Goal: Transaction & Acquisition: Purchase product/service

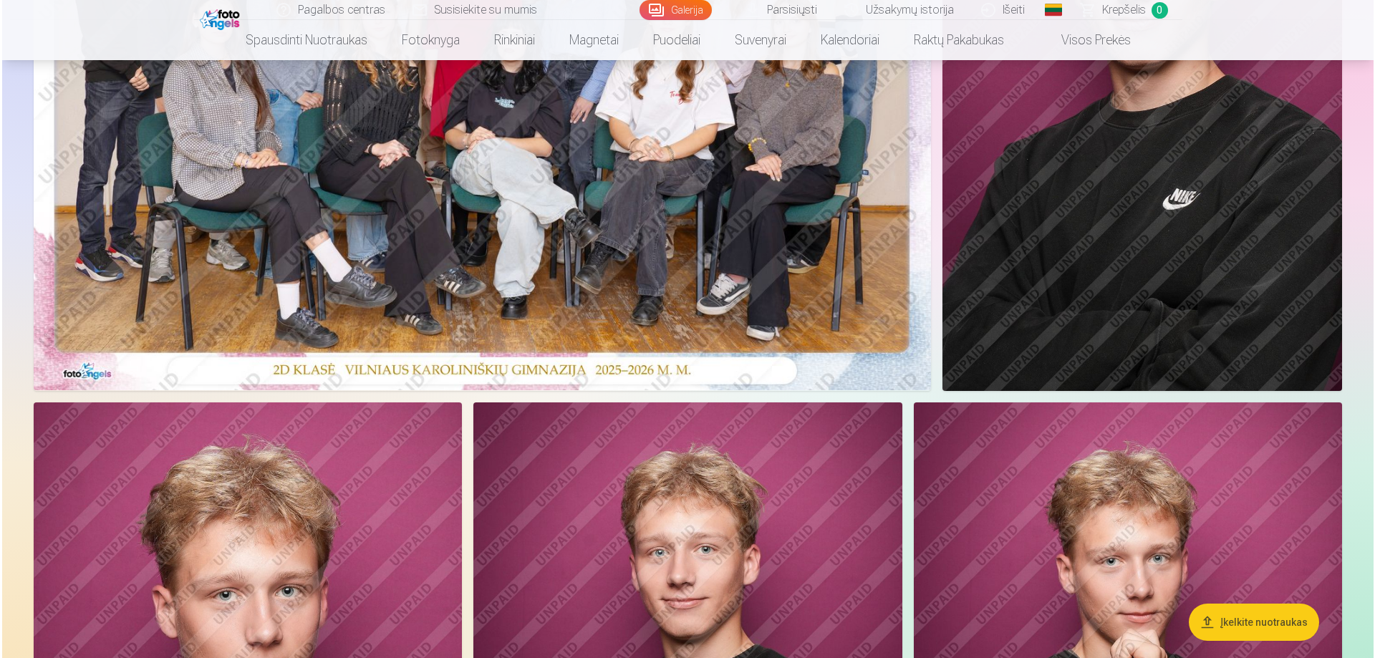
scroll to position [359, 0]
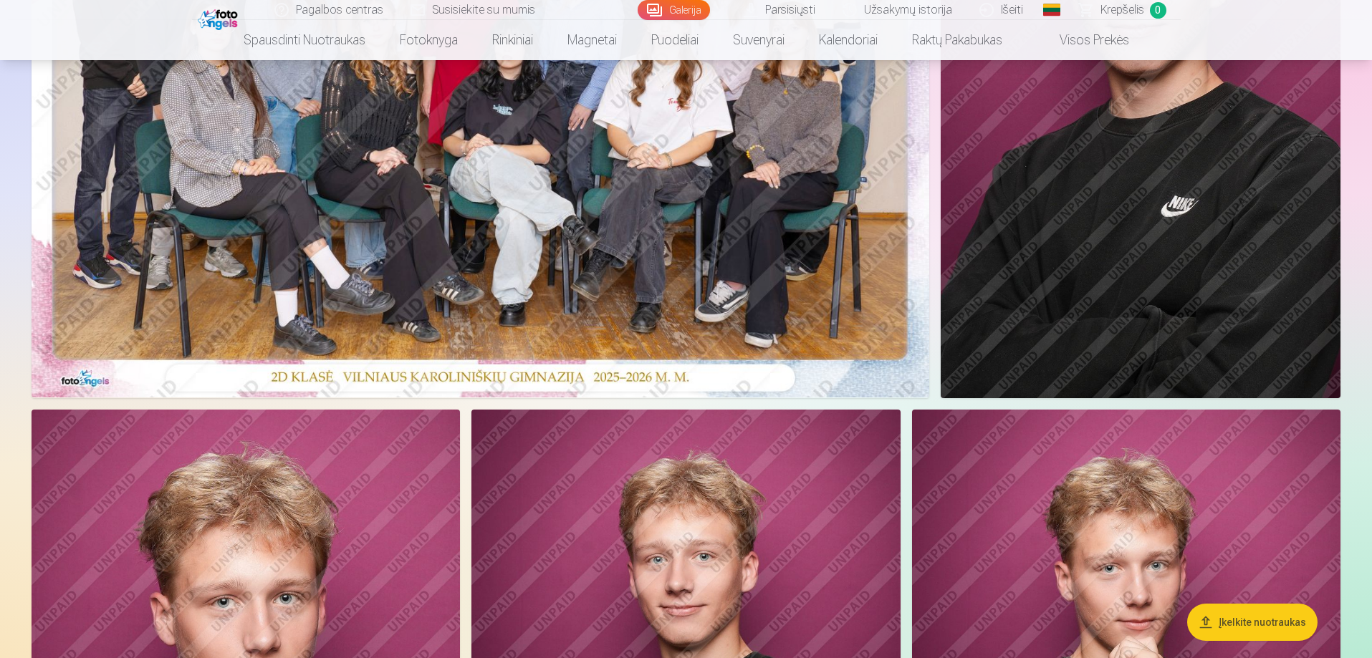
click at [830, 276] on img at bounding box center [480, 98] width 897 height 599
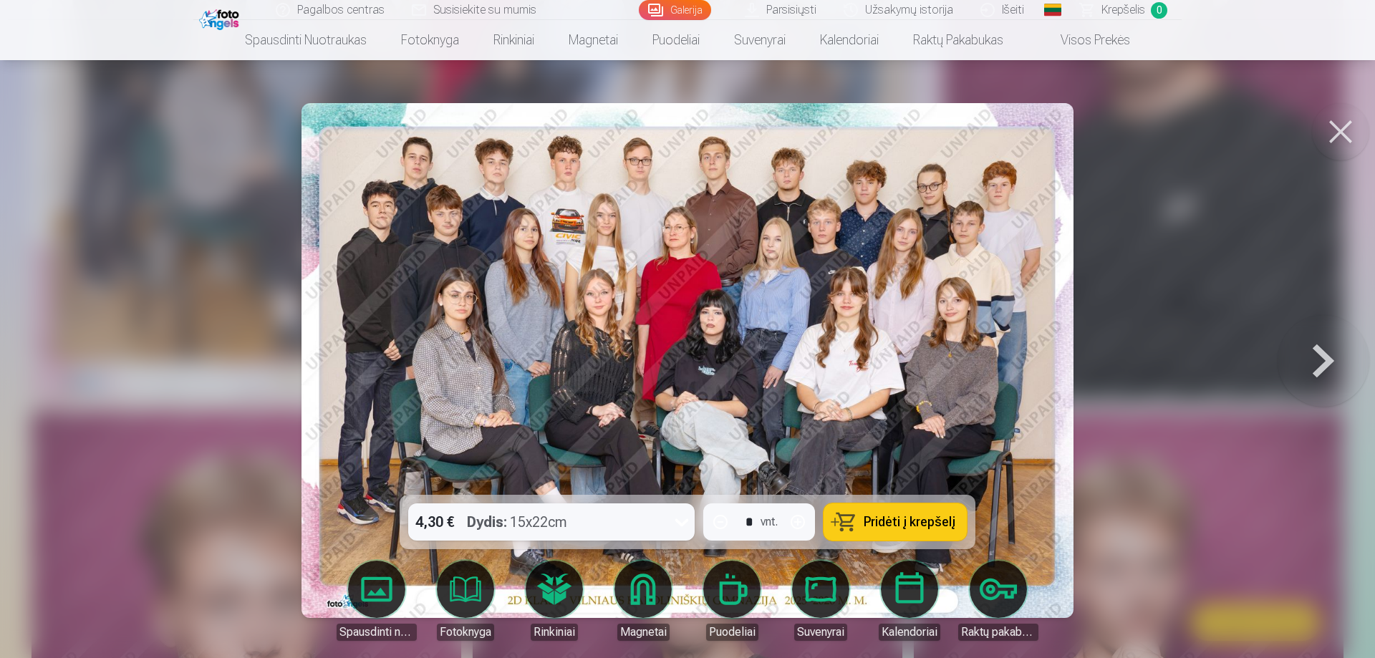
click at [853, 526] on button "Pridėti į krepšelį" at bounding box center [895, 521] width 143 height 37
click at [1321, 352] on button at bounding box center [1324, 361] width 92 height 240
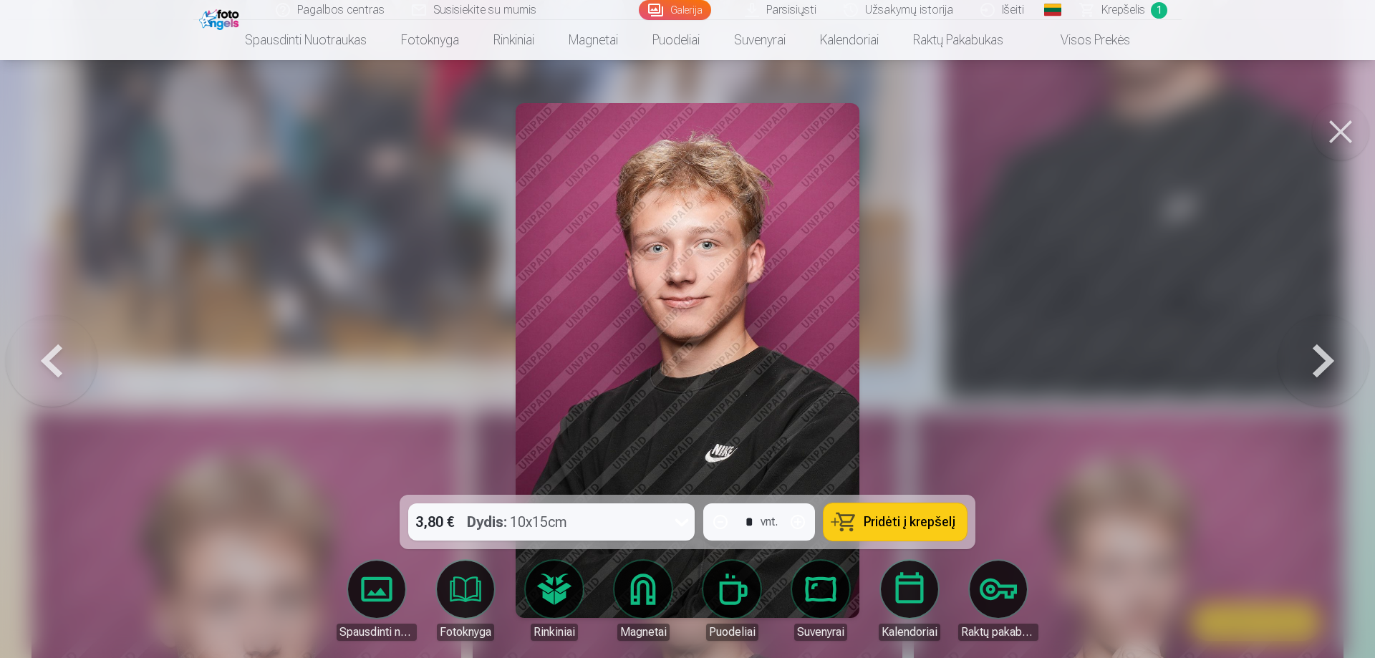
click at [892, 519] on span "Pridėti į krepšelį" at bounding box center [910, 522] width 92 height 13
click at [1324, 365] on button at bounding box center [1324, 361] width 92 height 240
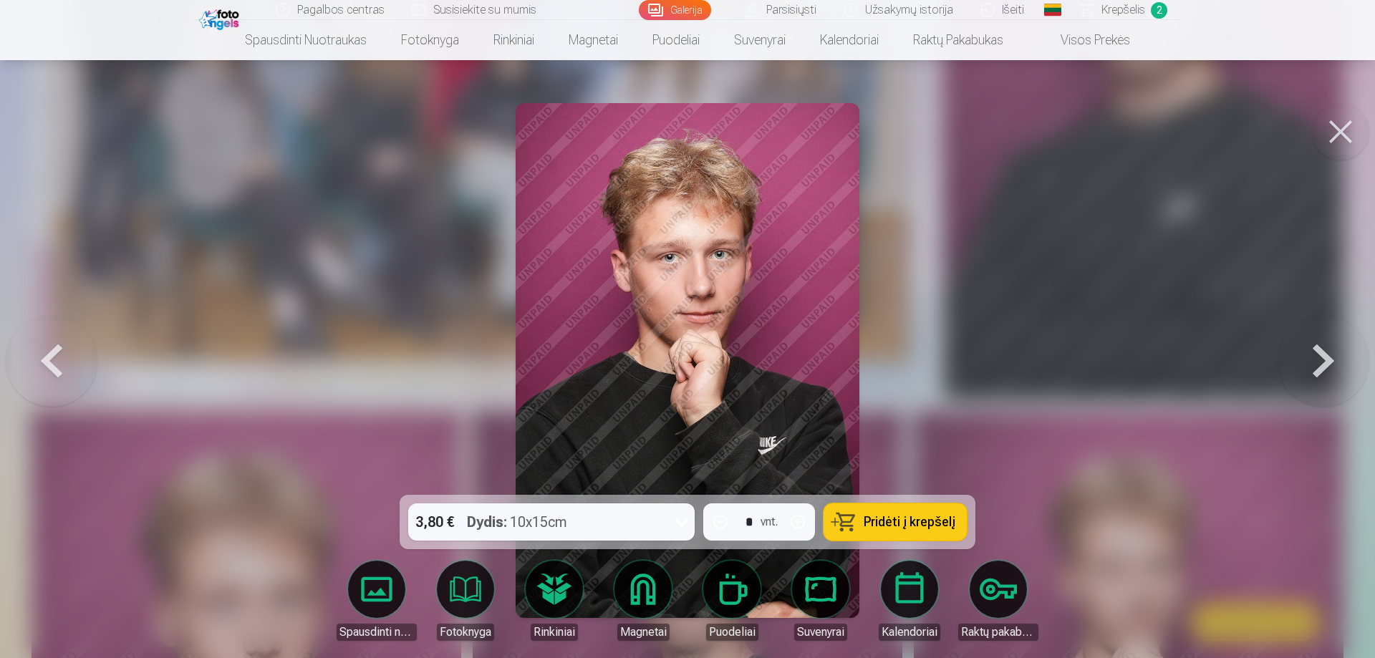
click at [920, 519] on span "Pridėti į krepšelį" at bounding box center [910, 522] width 92 height 13
click at [1322, 358] on button at bounding box center [1324, 361] width 92 height 240
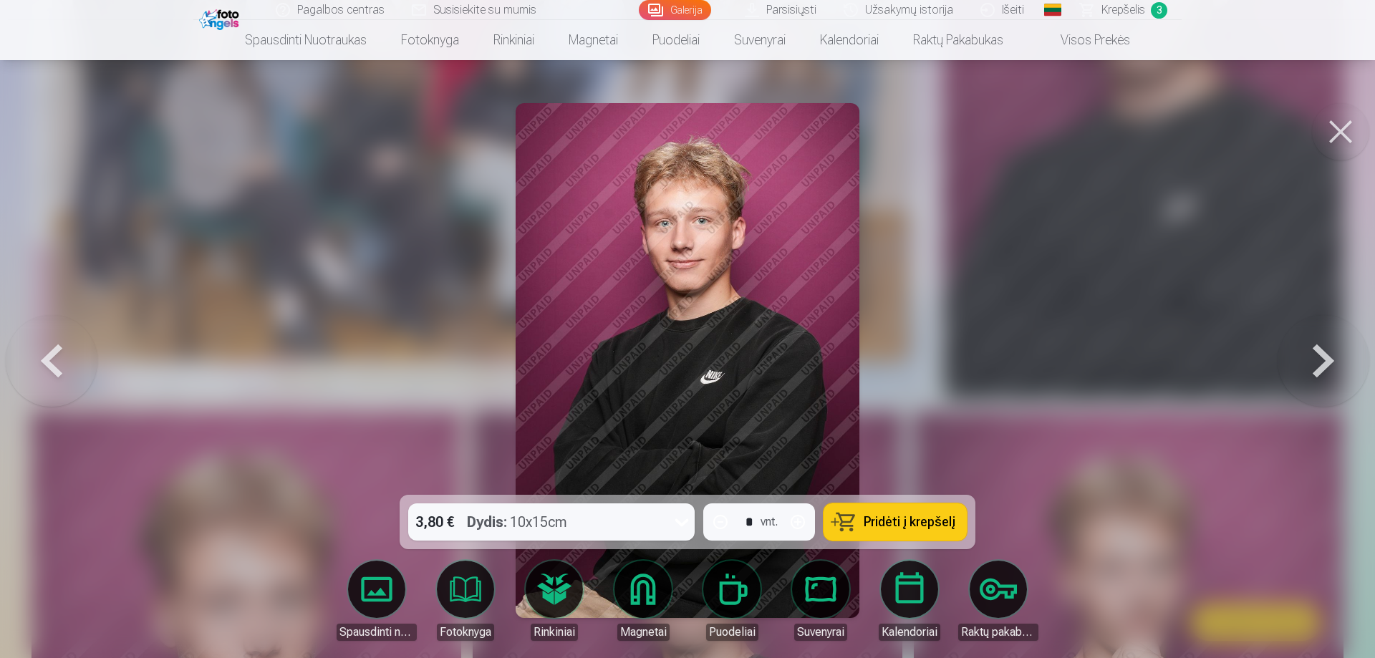
click at [936, 529] on span "Pridėti į krepšelį" at bounding box center [910, 522] width 92 height 13
click at [1321, 365] on button at bounding box center [1324, 361] width 92 height 240
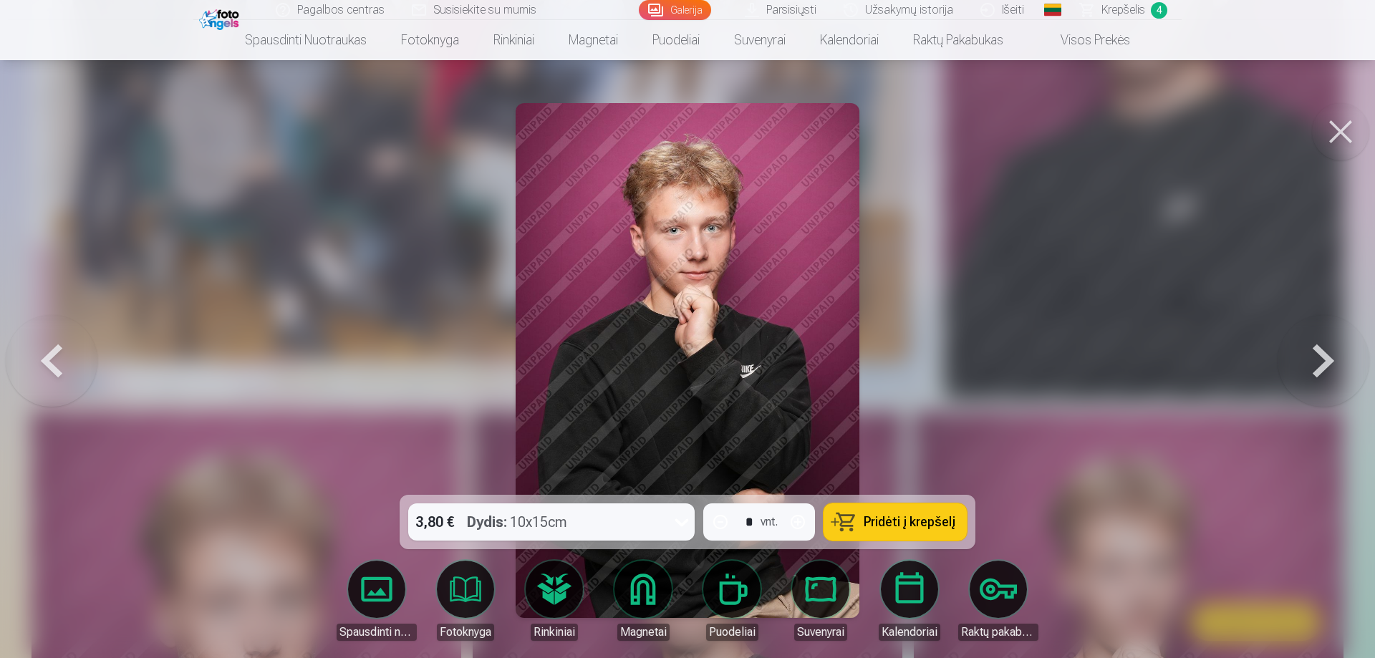
click at [1322, 358] on button at bounding box center [1324, 361] width 92 height 240
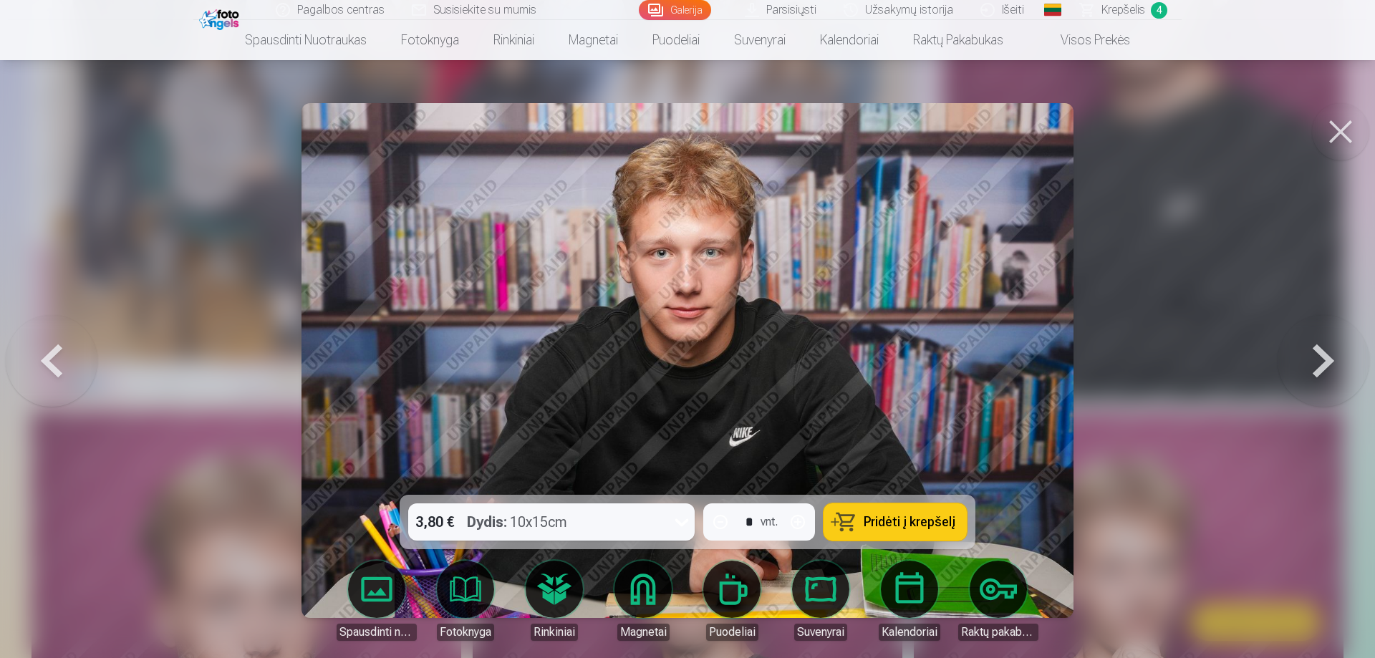
click at [897, 513] on button "Pridėti į krepšelį" at bounding box center [895, 521] width 143 height 37
click at [1325, 365] on button at bounding box center [1324, 361] width 92 height 240
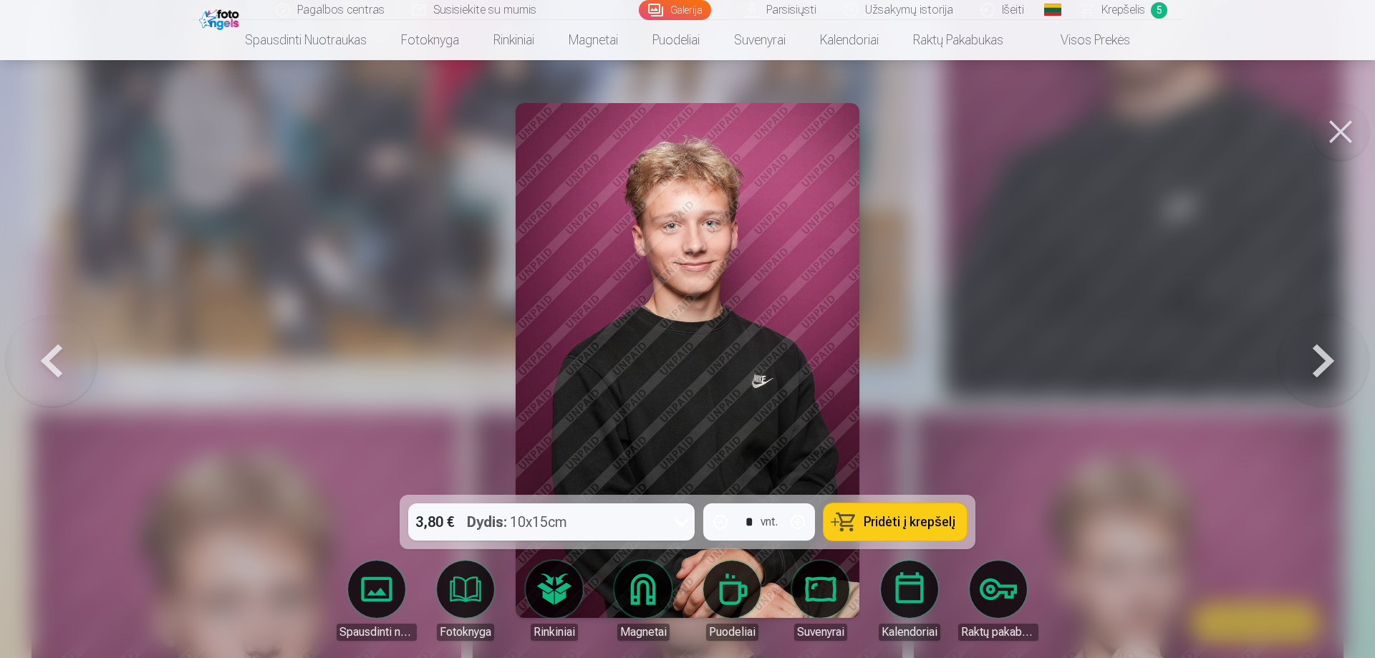
click at [897, 516] on span "Pridėti į krepšelį" at bounding box center [910, 522] width 92 height 13
click at [1322, 364] on button at bounding box center [1324, 361] width 92 height 240
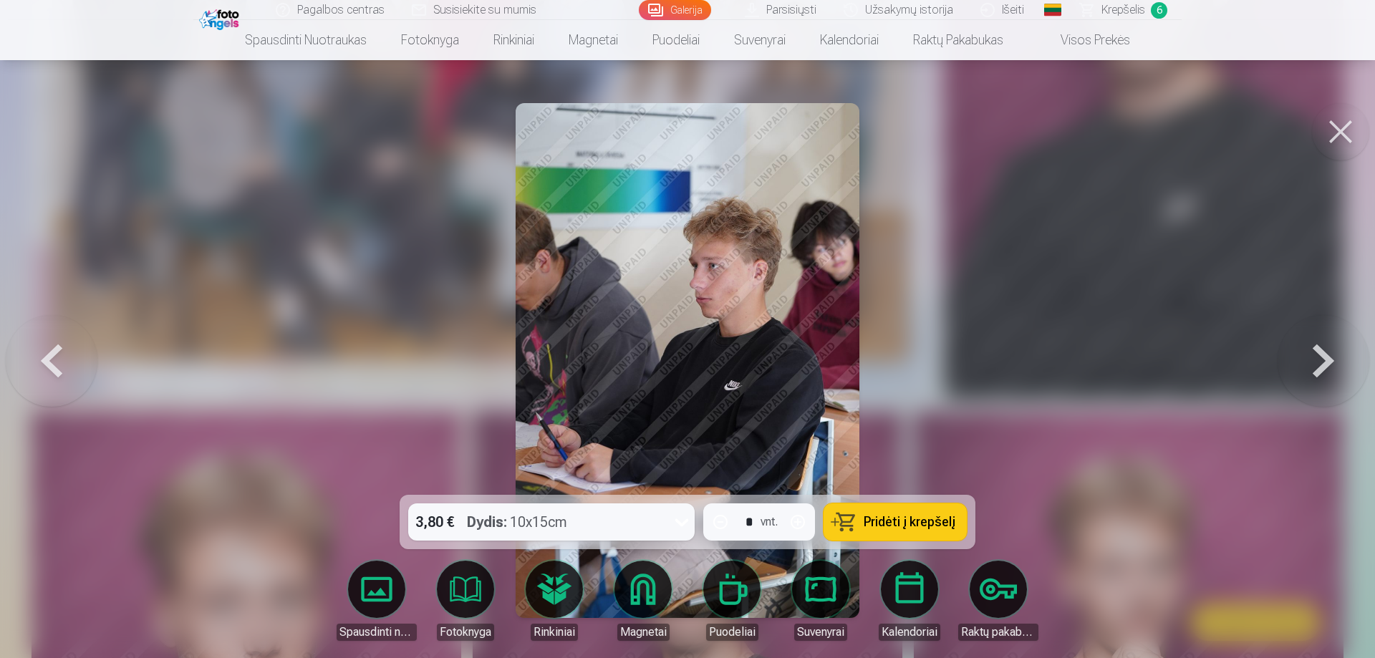
click at [1321, 361] on button at bounding box center [1324, 361] width 92 height 240
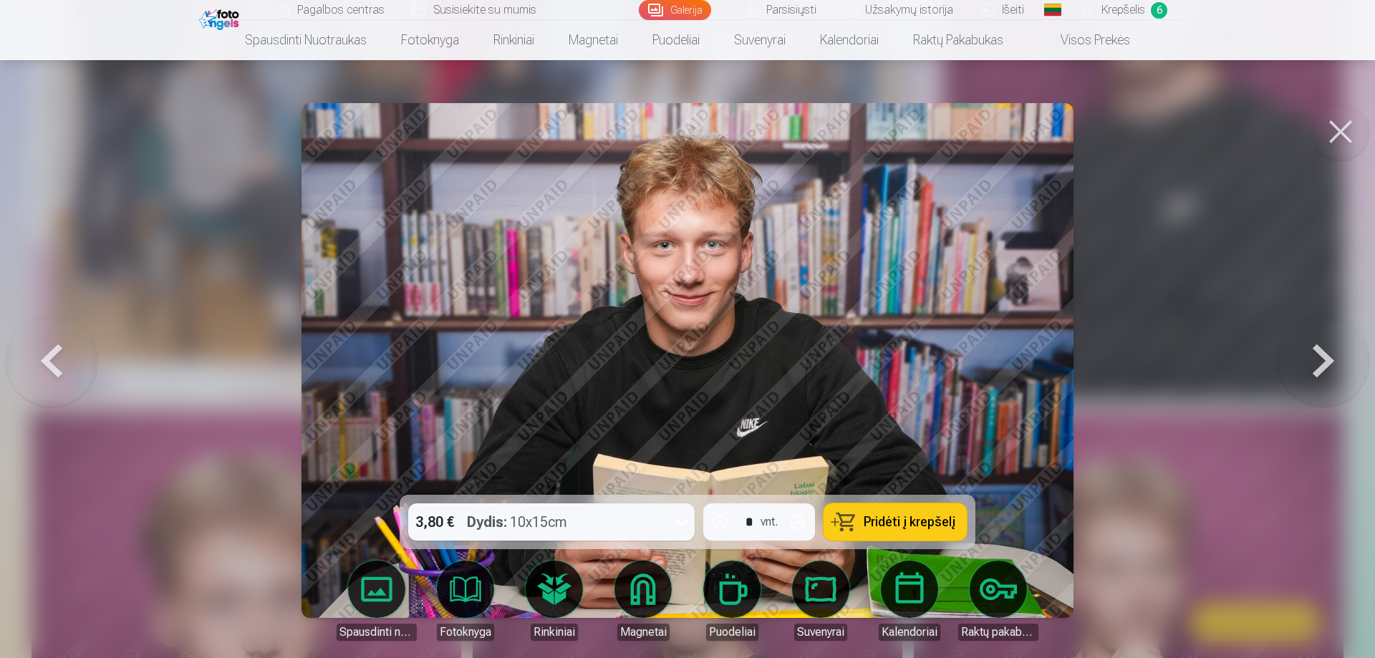
click at [921, 520] on span "Pridėti į krepšelį" at bounding box center [910, 522] width 92 height 13
click at [1324, 357] on button at bounding box center [1324, 361] width 92 height 240
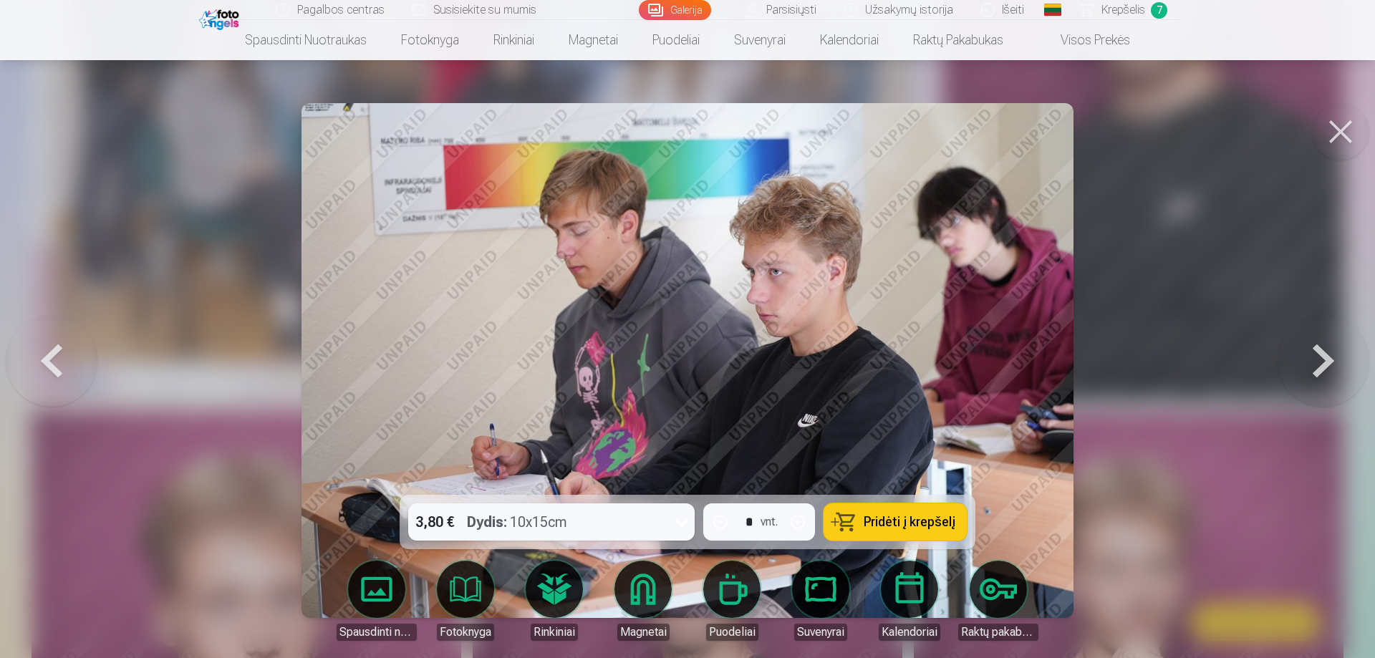
click at [1324, 357] on button at bounding box center [1324, 361] width 92 height 240
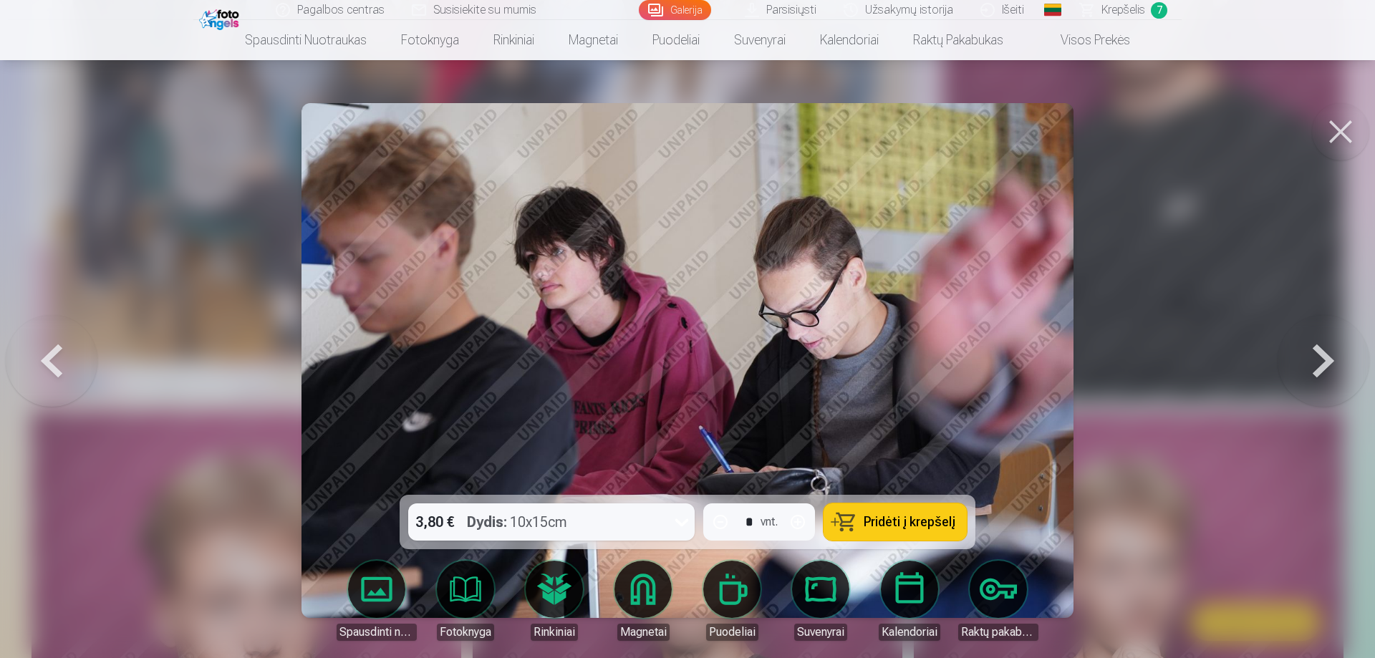
click at [1324, 357] on button at bounding box center [1324, 361] width 92 height 240
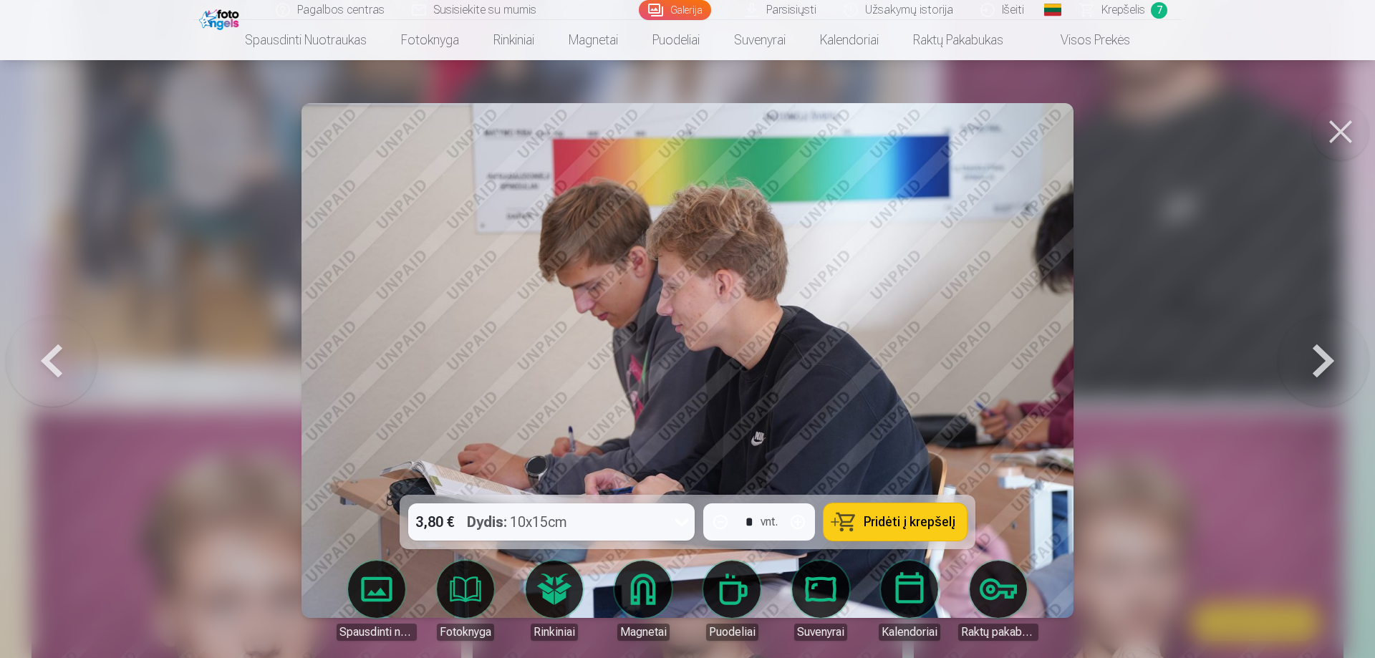
click at [1324, 357] on button at bounding box center [1324, 361] width 92 height 240
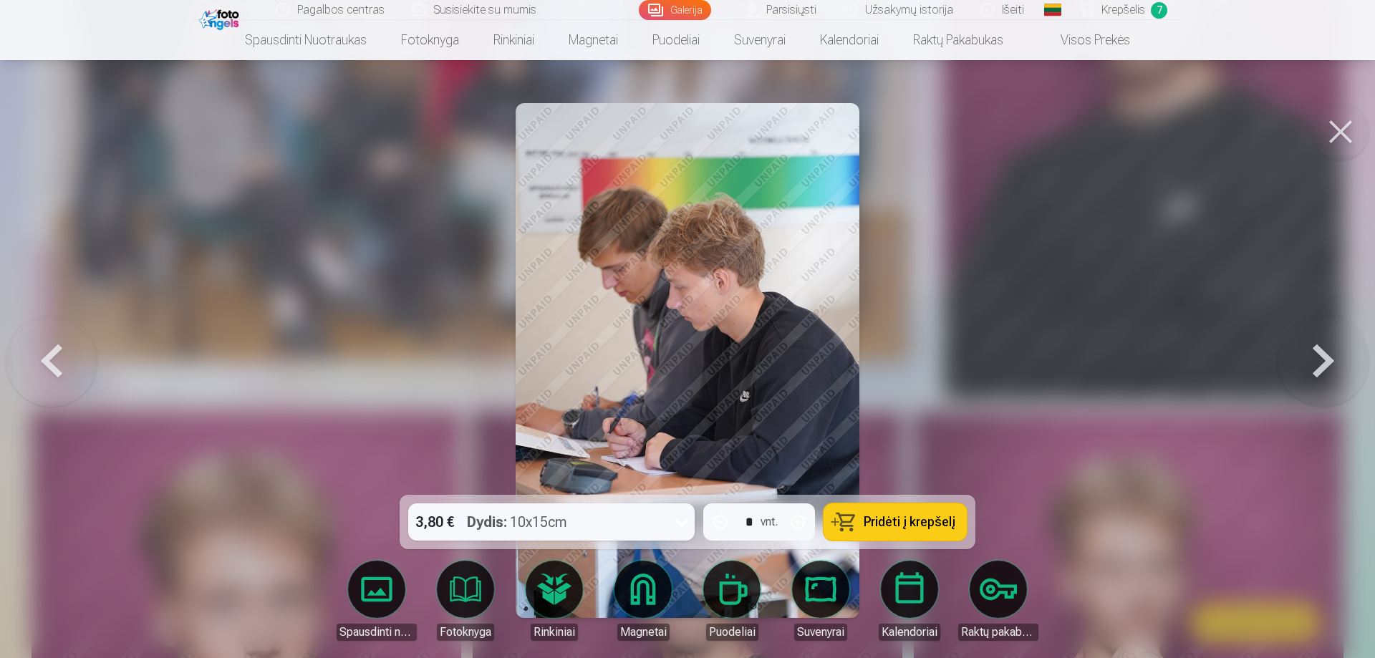
click at [1324, 357] on button at bounding box center [1324, 361] width 92 height 240
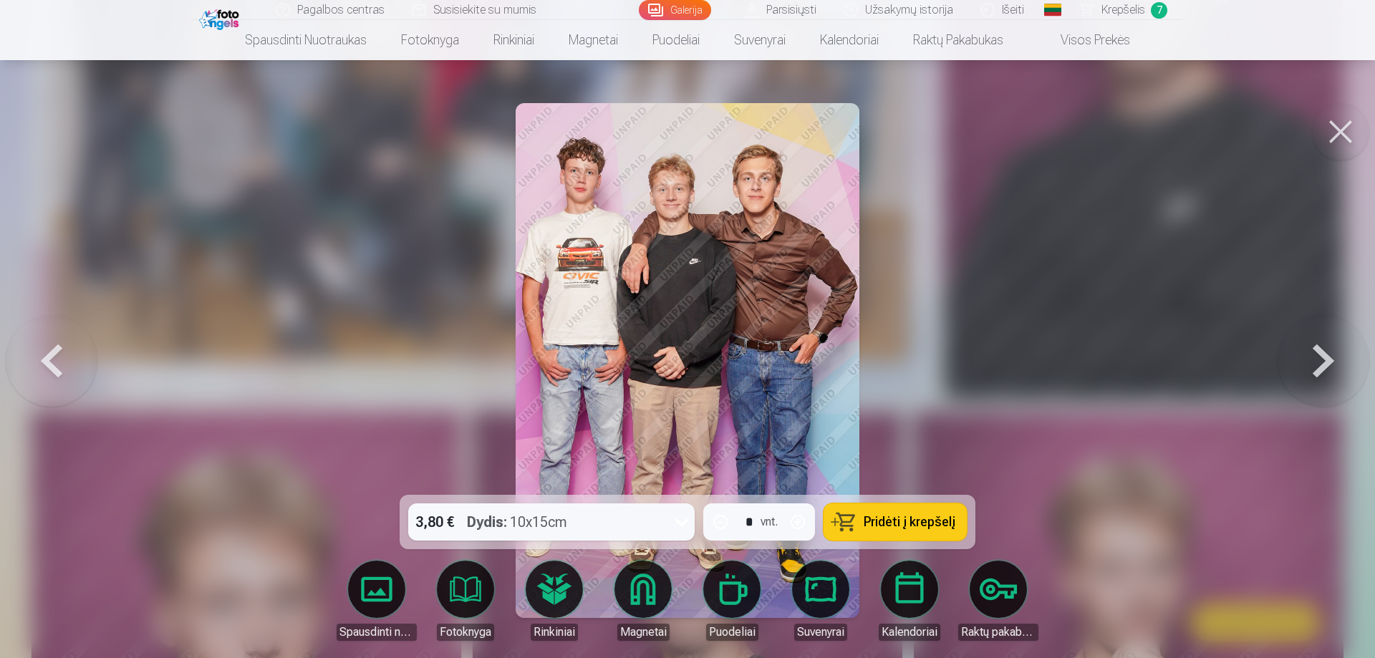
click at [1324, 357] on button at bounding box center [1324, 361] width 92 height 240
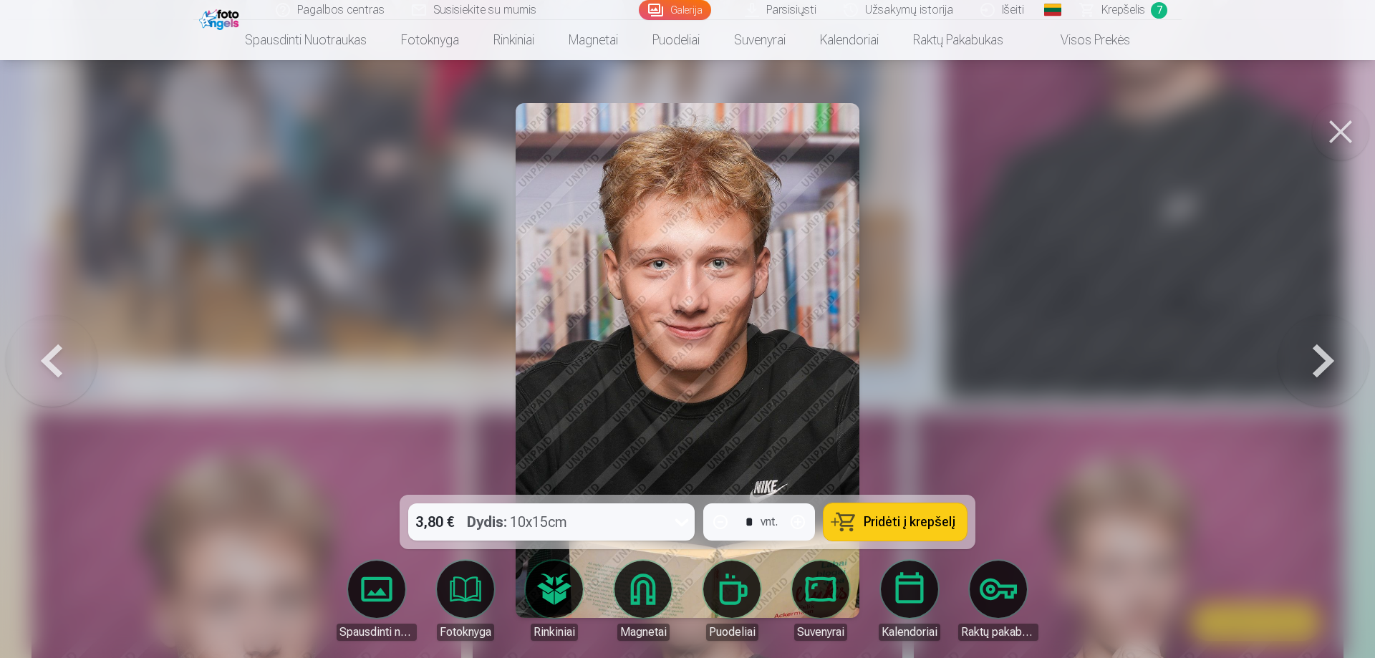
click at [924, 521] on span "Pridėti į krepšelį" at bounding box center [910, 522] width 92 height 13
click at [1319, 350] on button at bounding box center [1324, 361] width 92 height 240
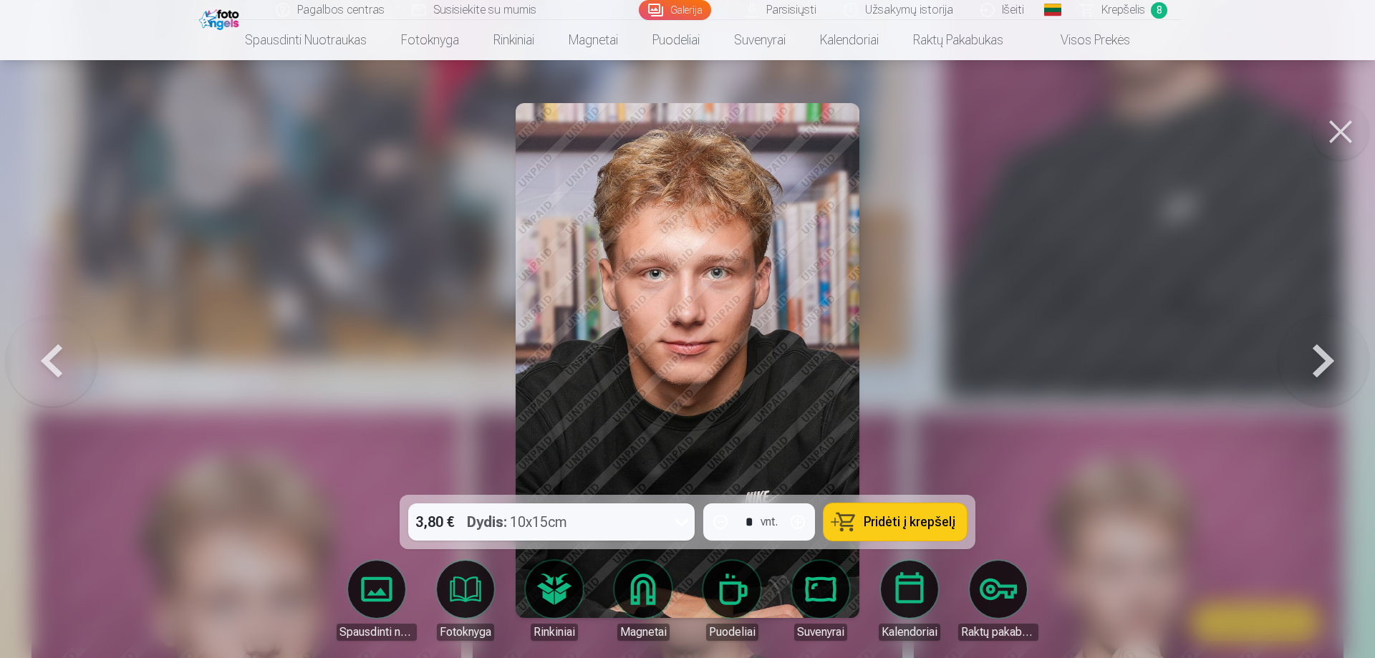
click at [1319, 350] on button at bounding box center [1324, 361] width 92 height 240
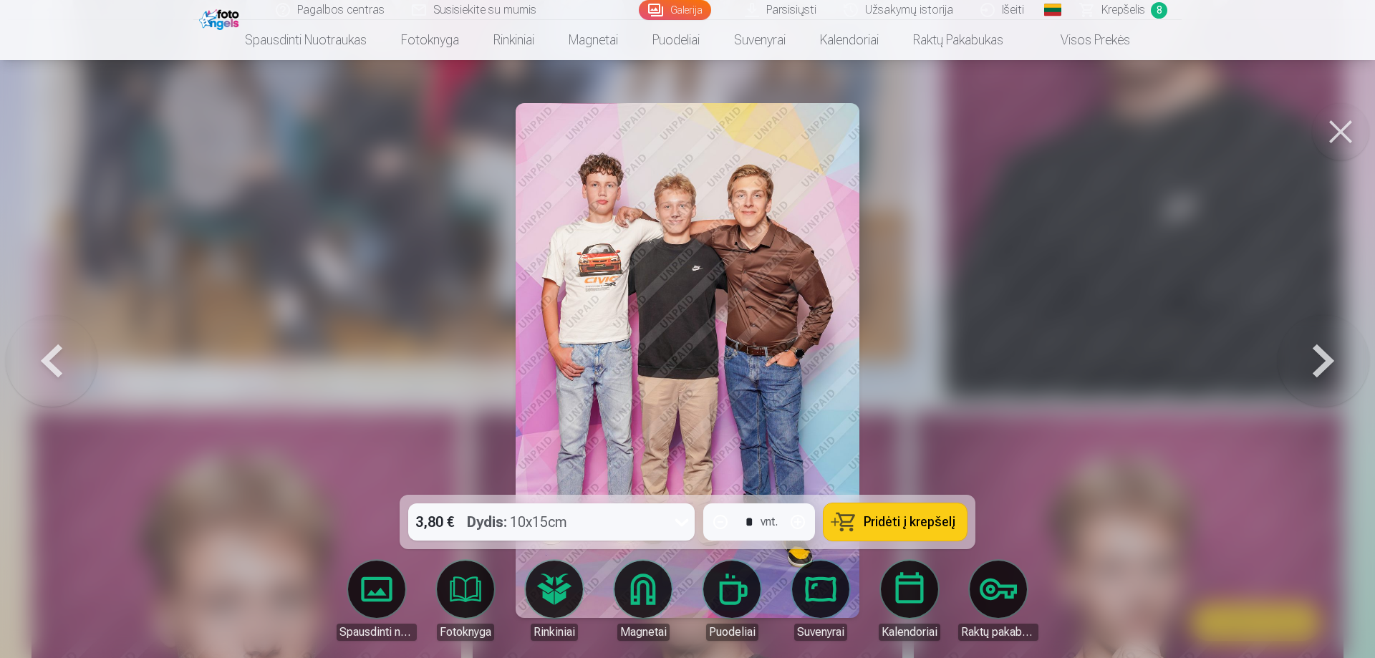
click at [927, 516] on span "Pridėti į krepšelį" at bounding box center [910, 522] width 92 height 13
click at [1328, 360] on button at bounding box center [1324, 361] width 92 height 240
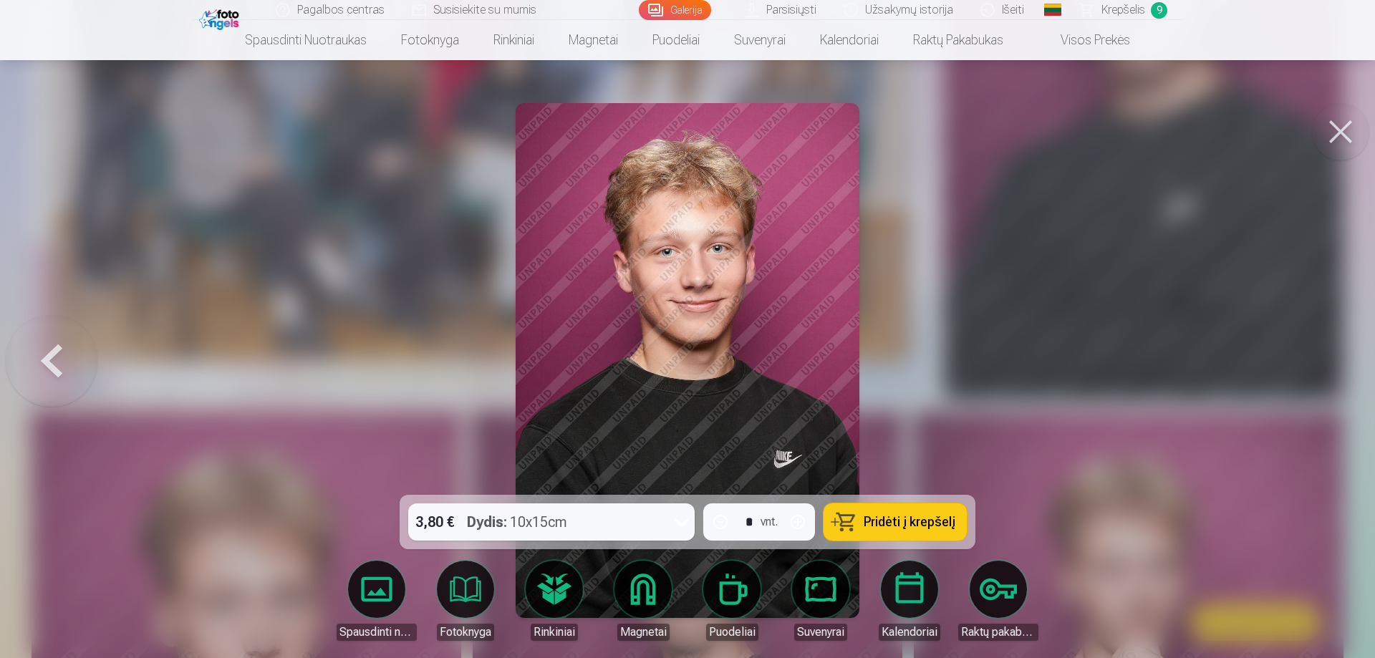
click at [938, 519] on span "Pridėti į krepšelį" at bounding box center [910, 522] width 92 height 13
click at [58, 357] on button at bounding box center [52, 361] width 92 height 240
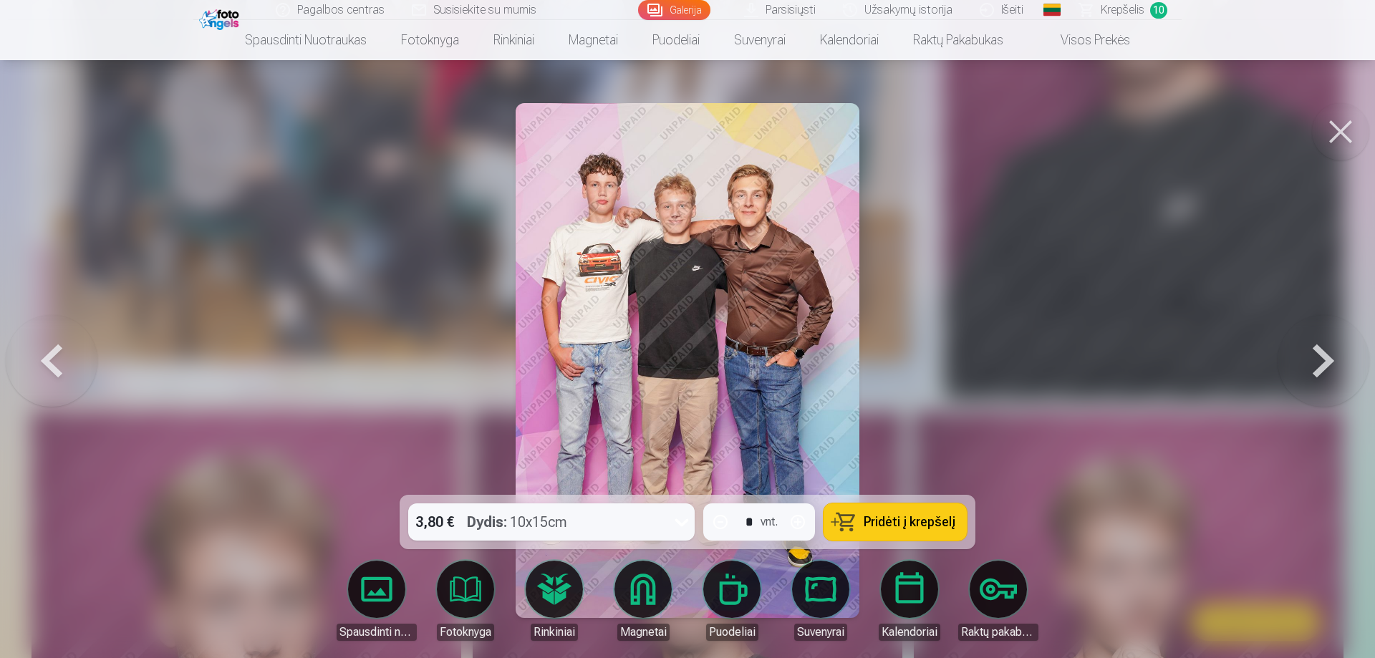
click at [58, 357] on button at bounding box center [52, 361] width 92 height 240
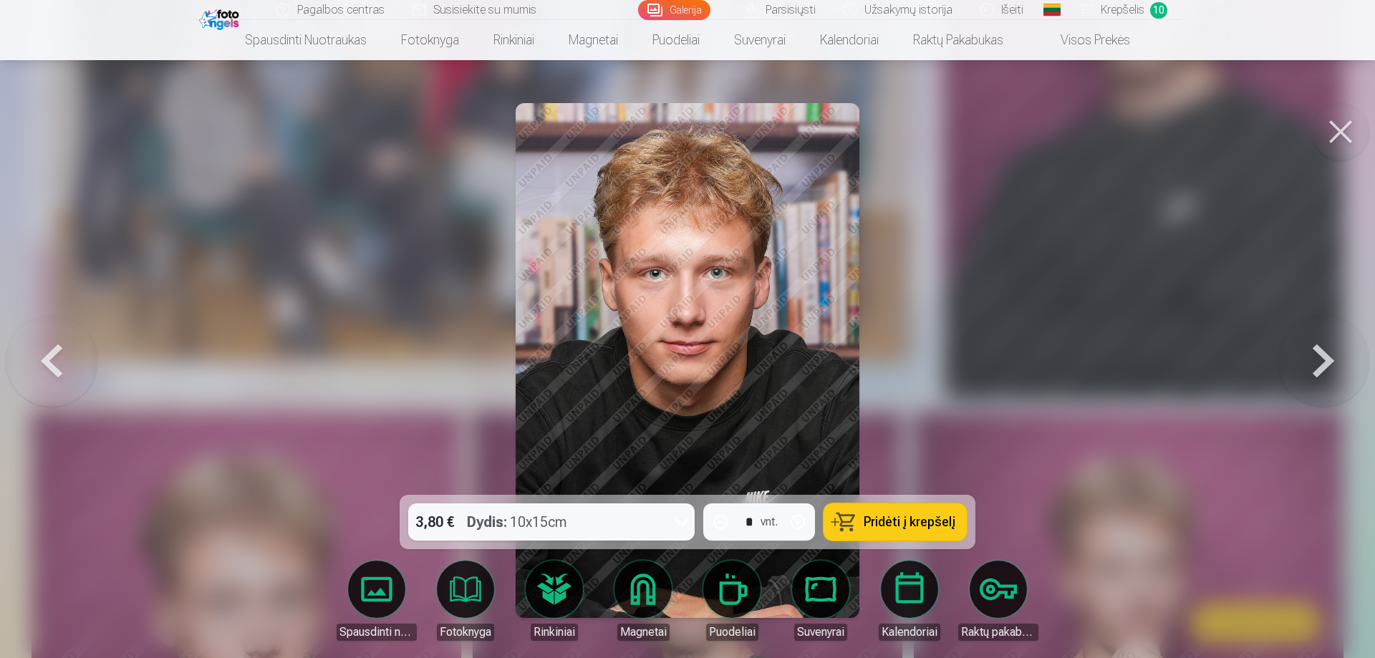
click at [58, 357] on button at bounding box center [52, 361] width 92 height 240
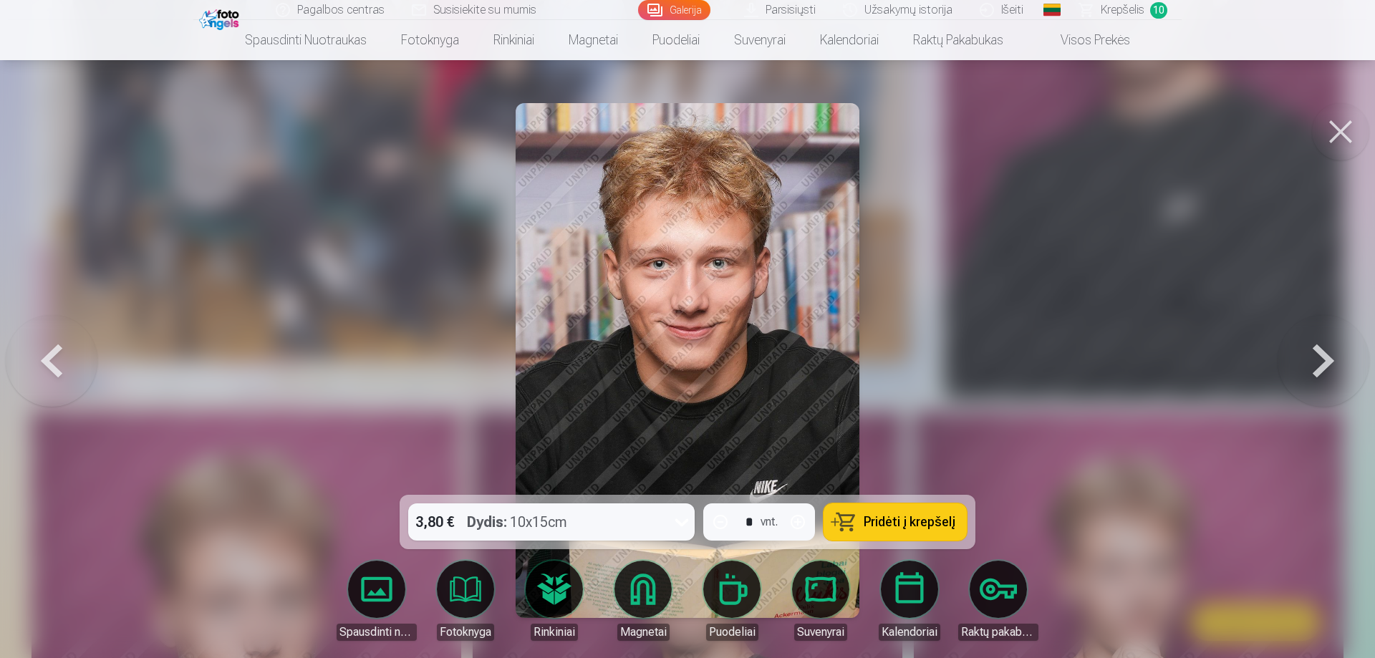
click at [58, 357] on button at bounding box center [52, 361] width 92 height 240
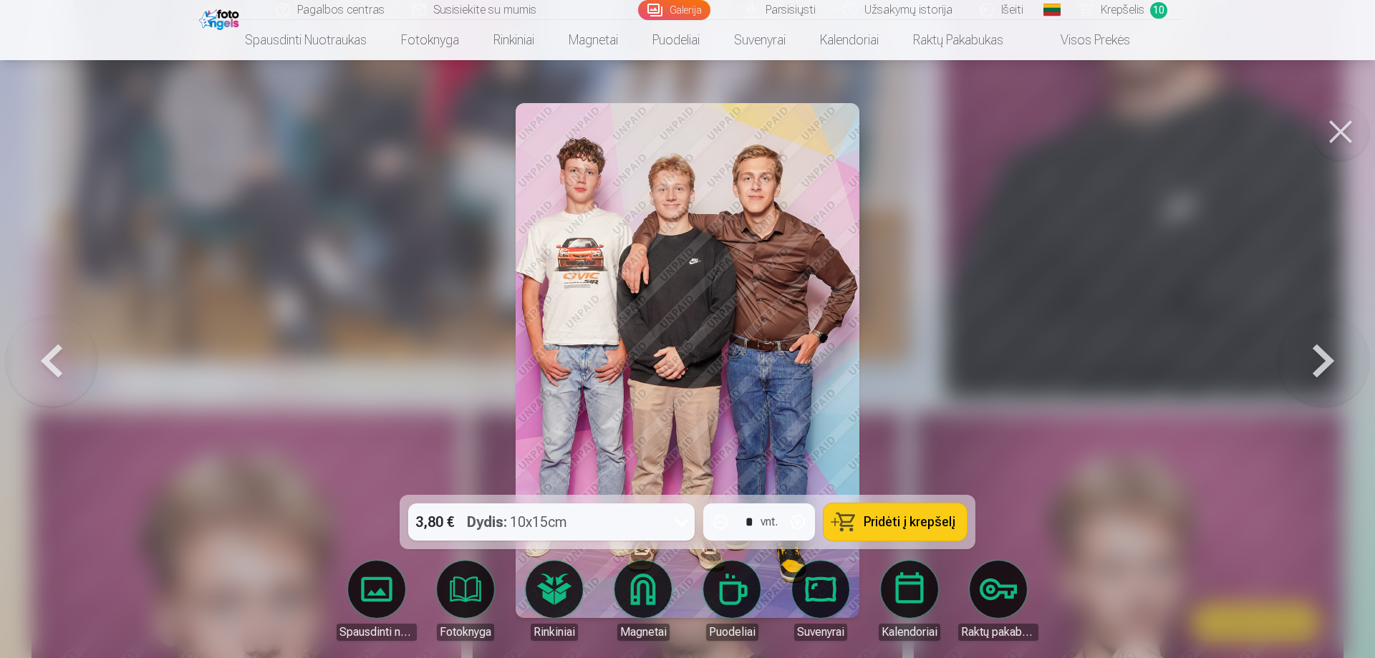
click at [902, 516] on span "Pridėti į krepšelį" at bounding box center [910, 522] width 92 height 13
click at [1122, 10] on span "Krepšelis" at bounding box center [1123, 9] width 44 height 17
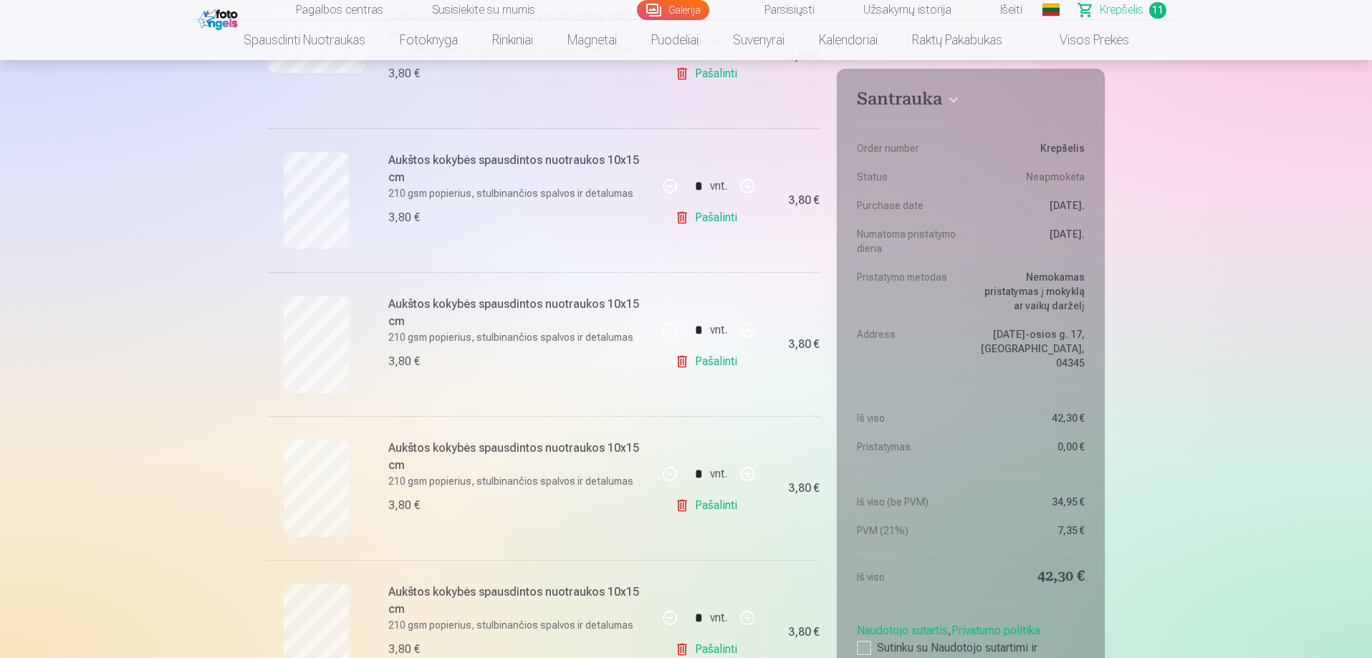
scroll to position [788, 0]
click at [719, 361] on link "Pašalinti" at bounding box center [709, 359] width 68 height 29
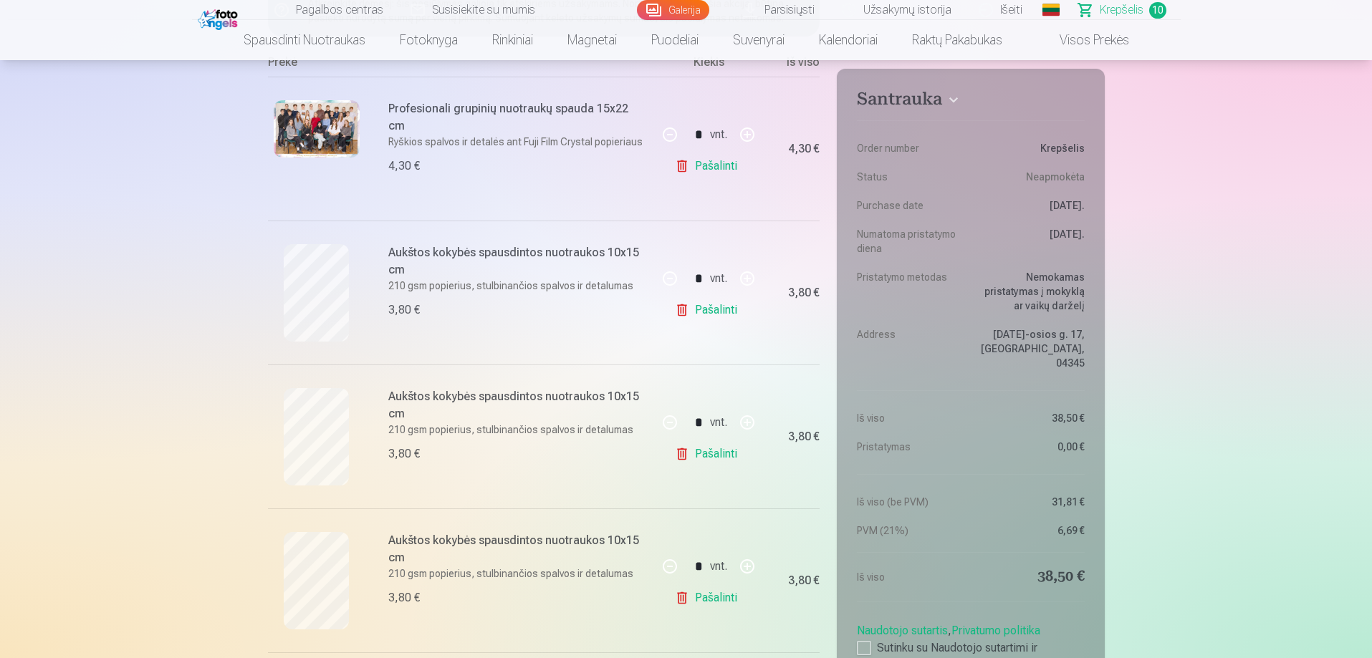
scroll to position [286, 0]
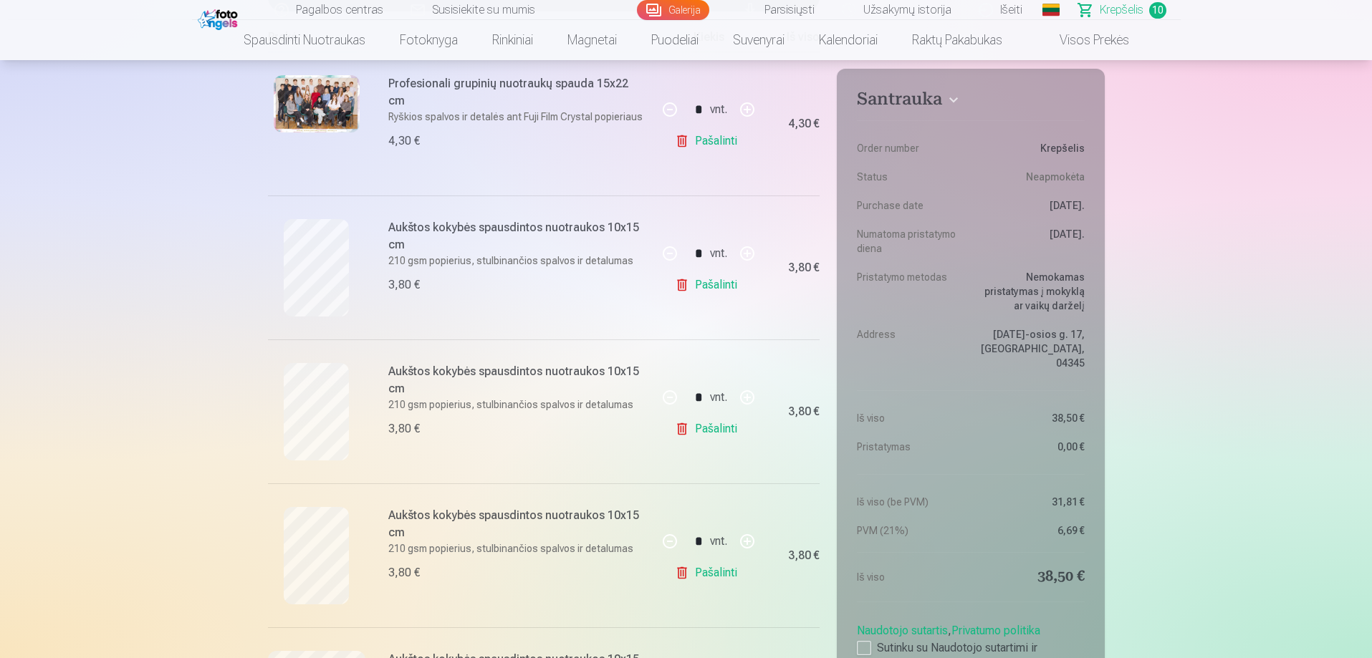
click at [723, 571] on link "Pašalinti" at bounding box center [709, 573] width 68 height 29
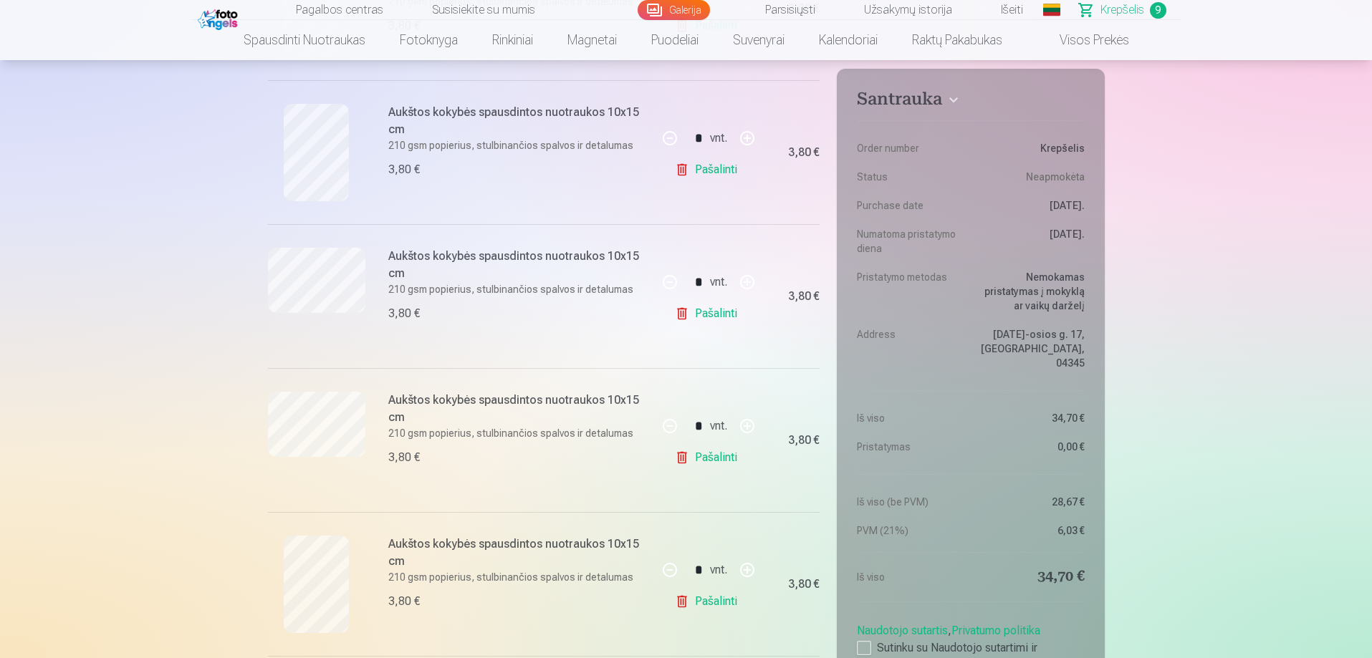
scroll to position [573, 0]
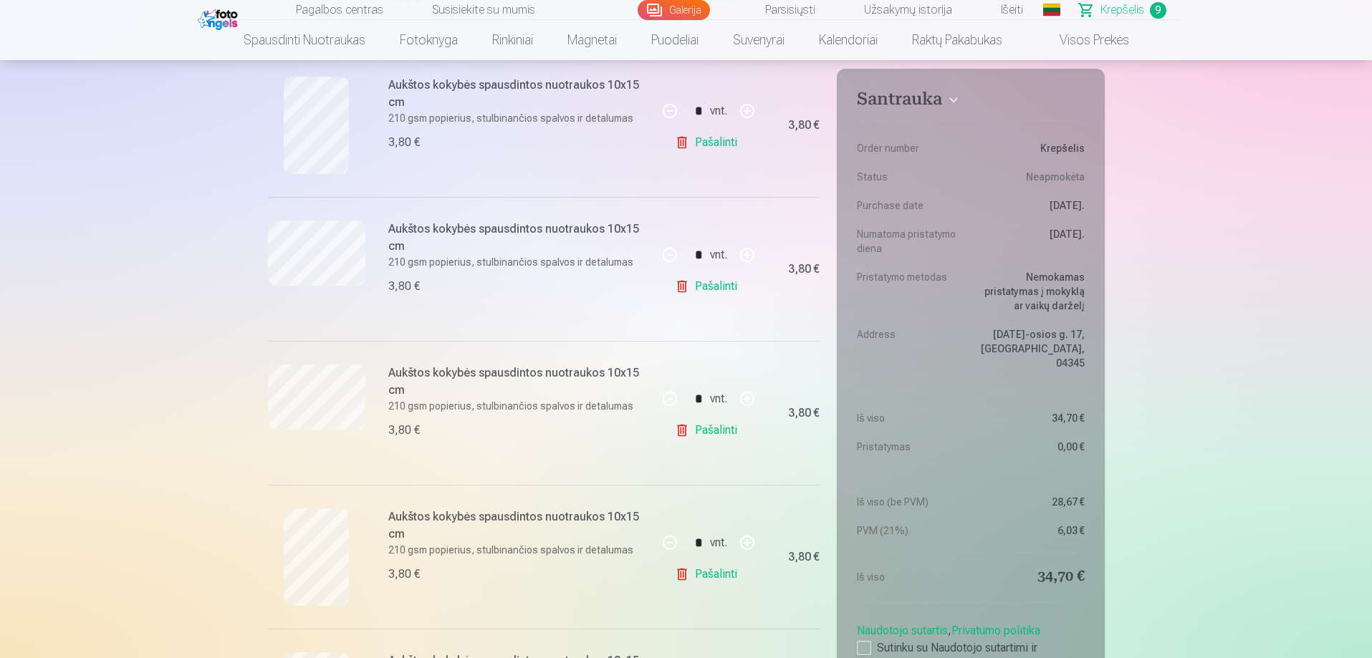
click at [675, 7] on link "Galerija" at bounding box center [673, 10] width 72 height 20
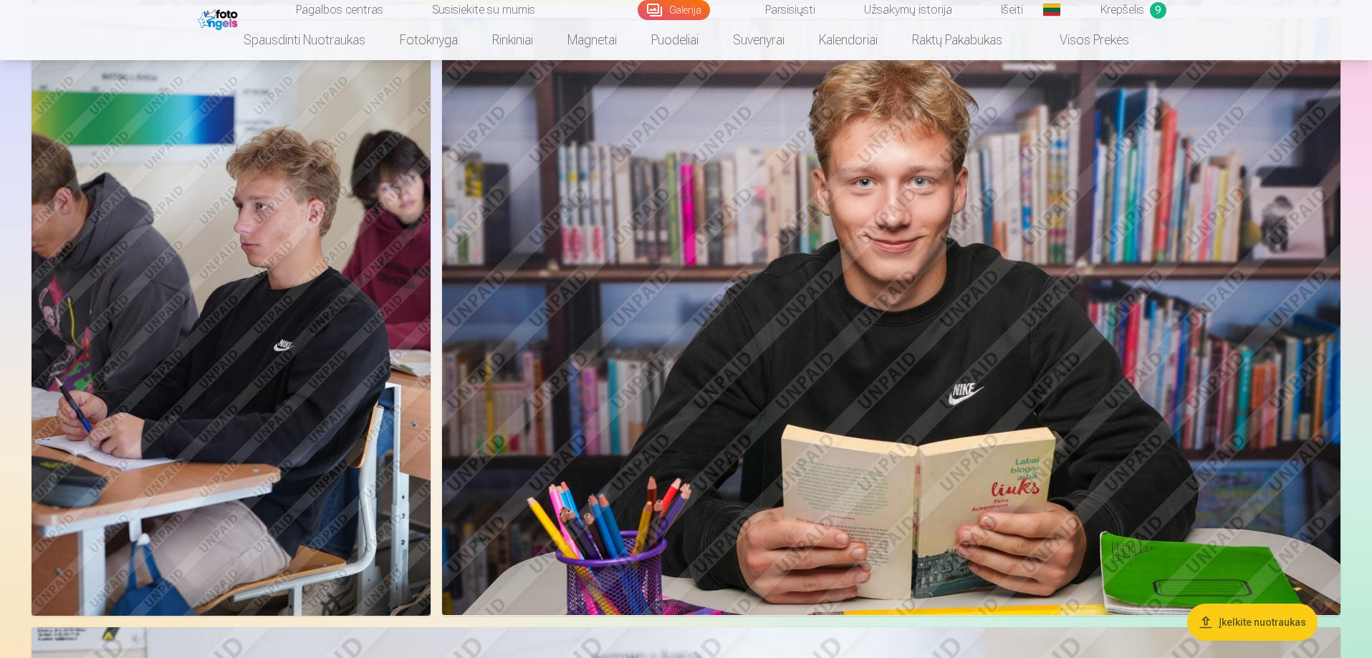
scroll to position [1934, 0]
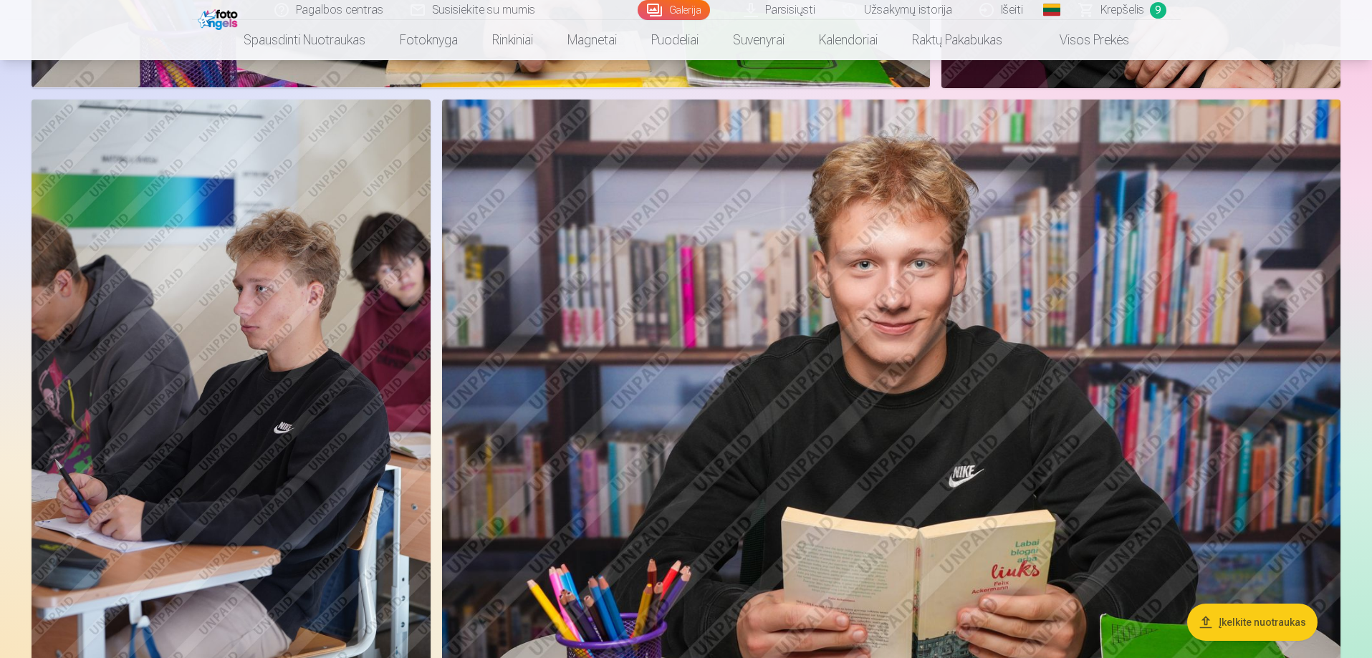
click at [1114, 12] on span "Krepšelis" at bounding box center [1122, 9] width 44 height 17
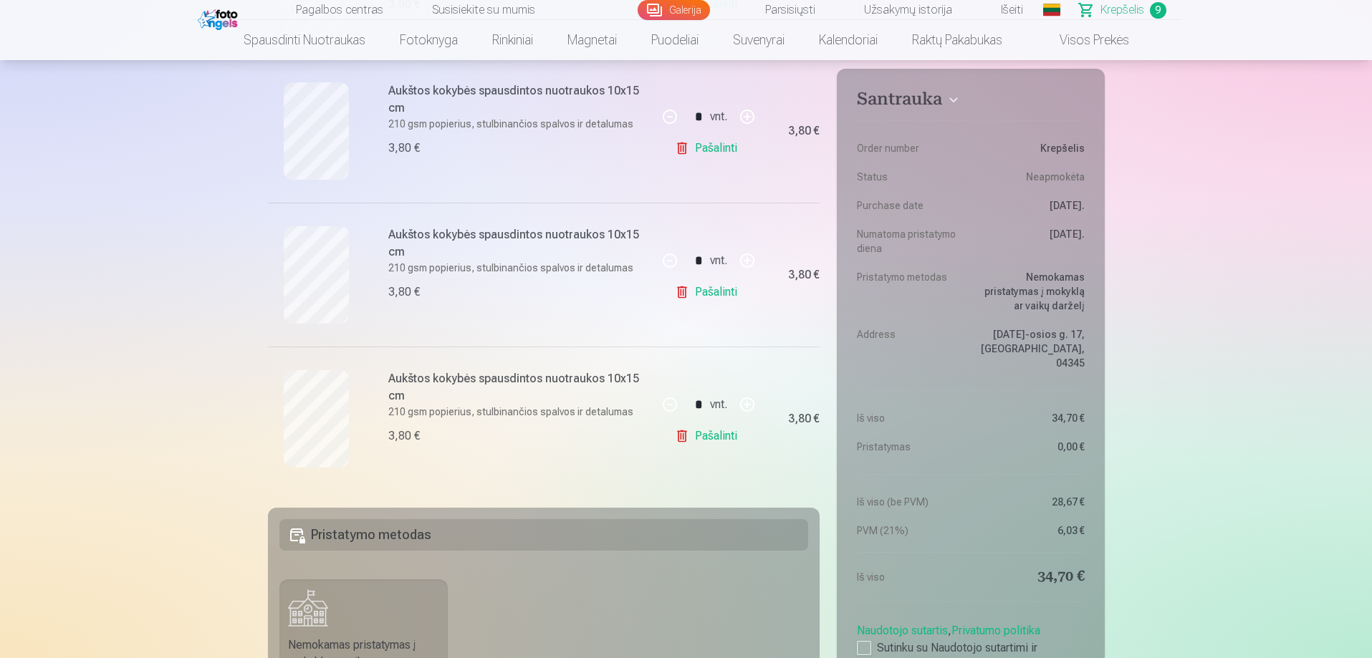
scroll to position [1146, 0]
click at [660, 11] on link "Galerija" at bounding box center [673, 10] width 72 height 20
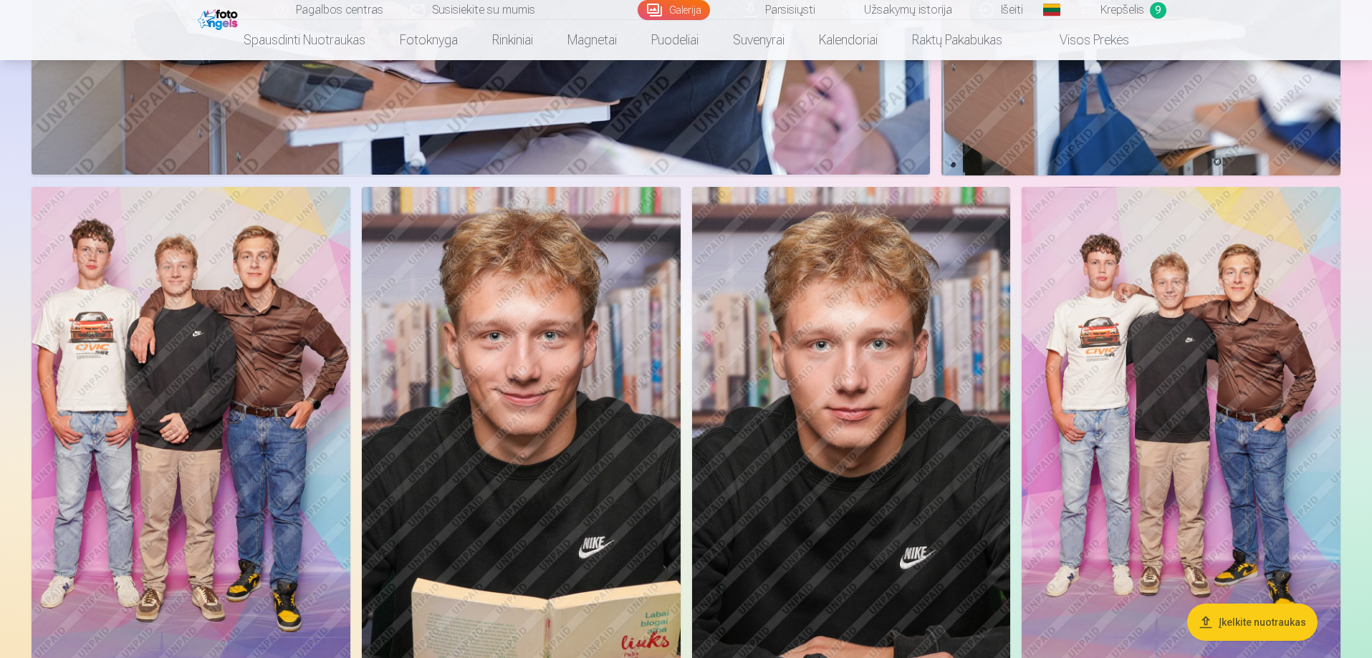
scroll to position [4883, 0]
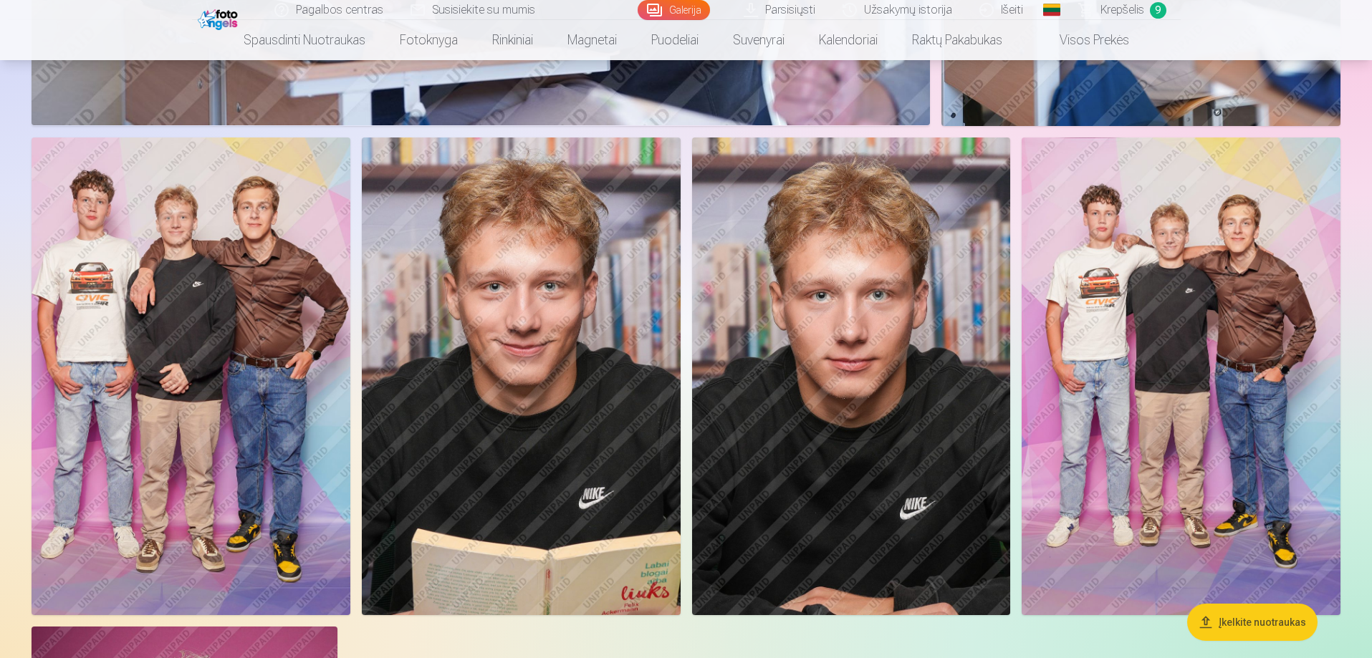
click at [896, 327] on img at bounding box center [851, 377] width 319 height 478
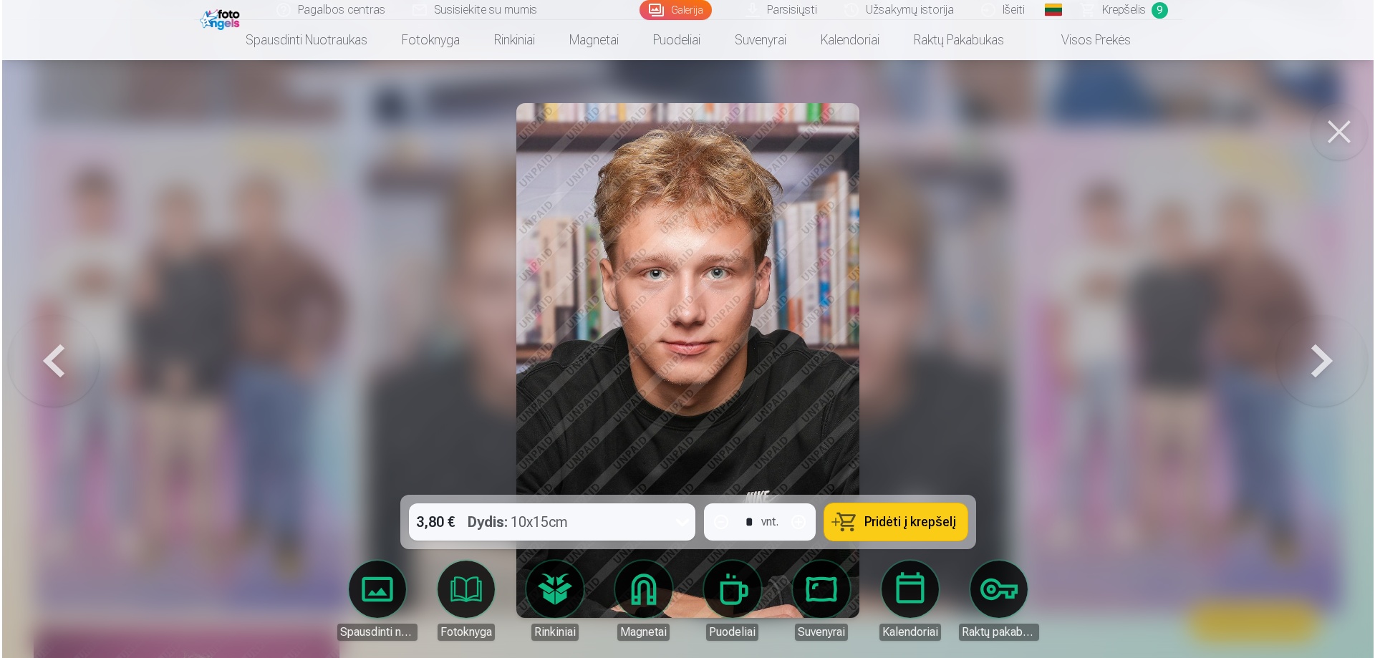
scroll to position [4895, 0]
click at [911, 516] on span "Pridėti į krepšelį" at bounding box center [910, 522] width 92 height 13
click at [1135, 11] on span "Krepšelis" at bounding box center [1123, 9] width 44 height 17
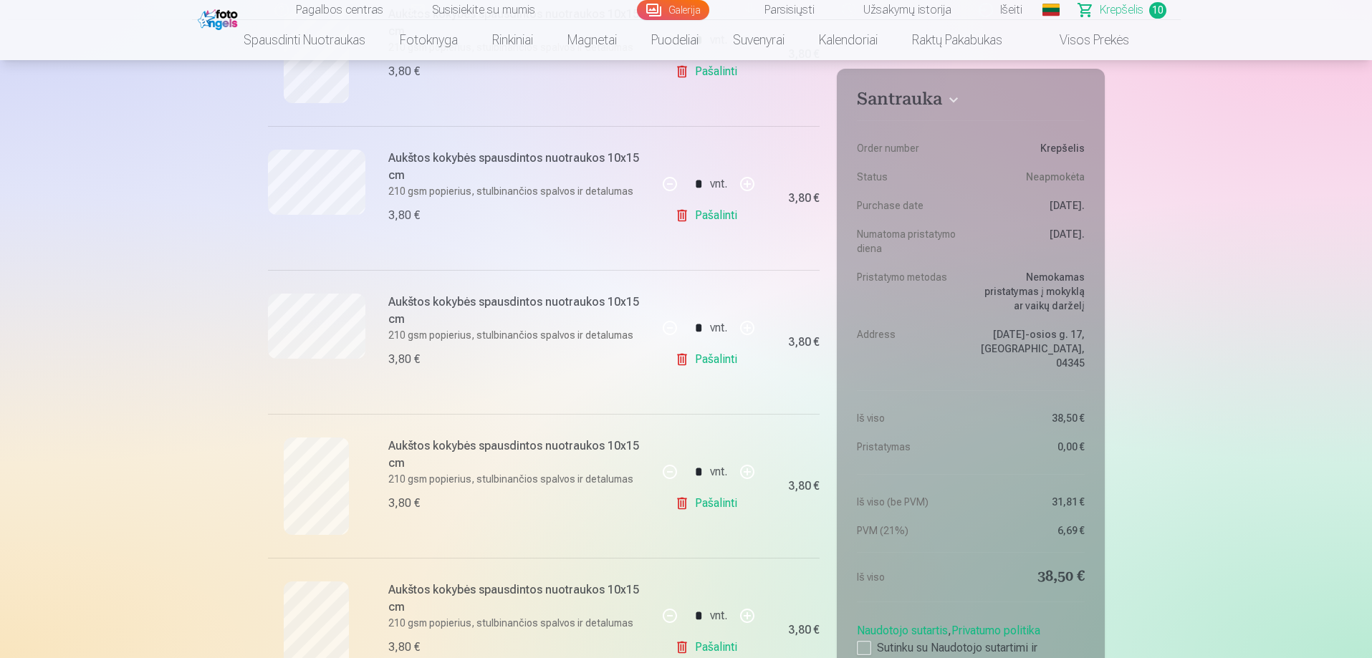
scroll to position [645, 0]
click at [726, 499] on link "Pašalinti" at bounding box center [709, 502] width 68 height 29
click at [726, 215] on link "Pašalinti" at bounding box center [709, 215] width 68 height 29
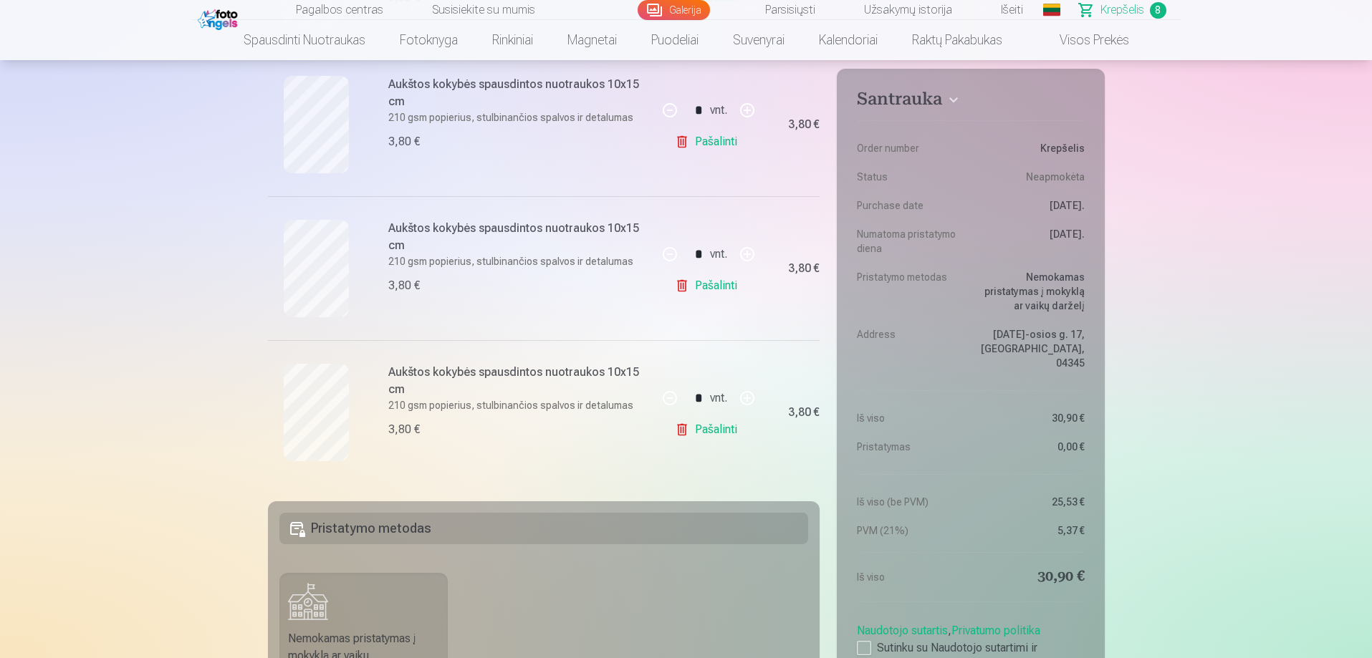
scroll to position [1003, 0]
click at [728, 287] on link "Pašalinti" at bounding box center [709, 288] width 68 height 29
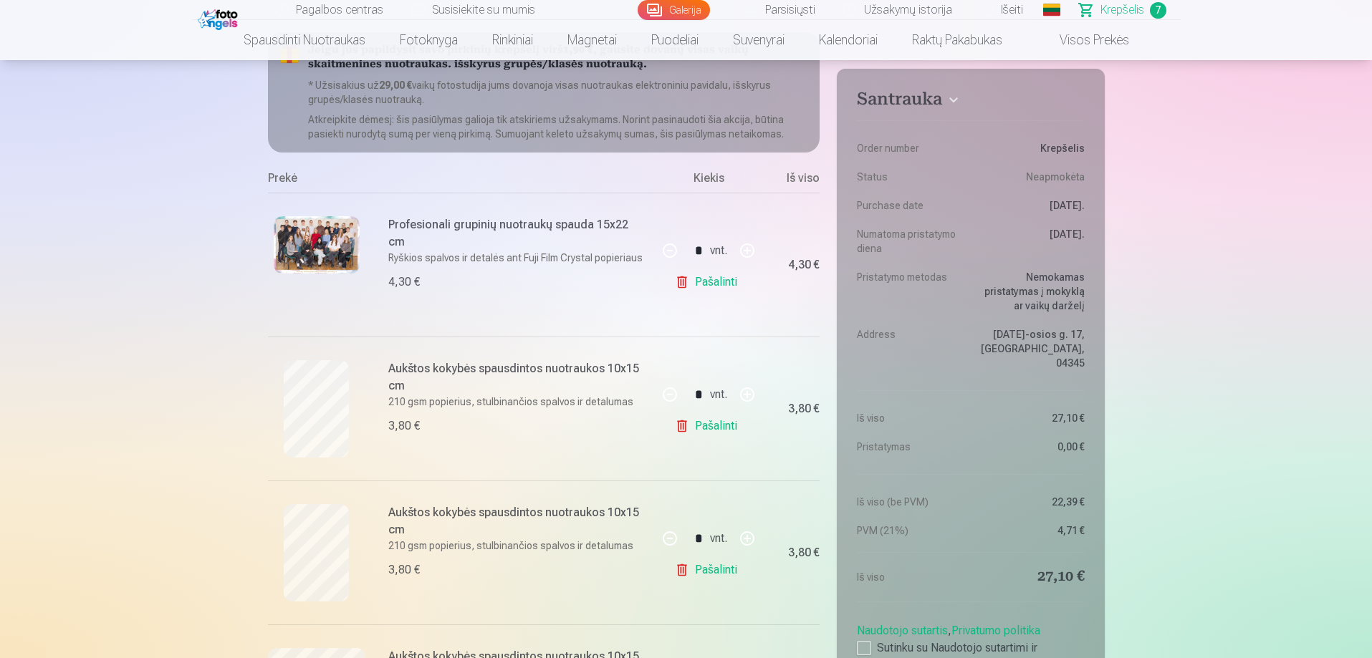
scroll to position [143, 0]
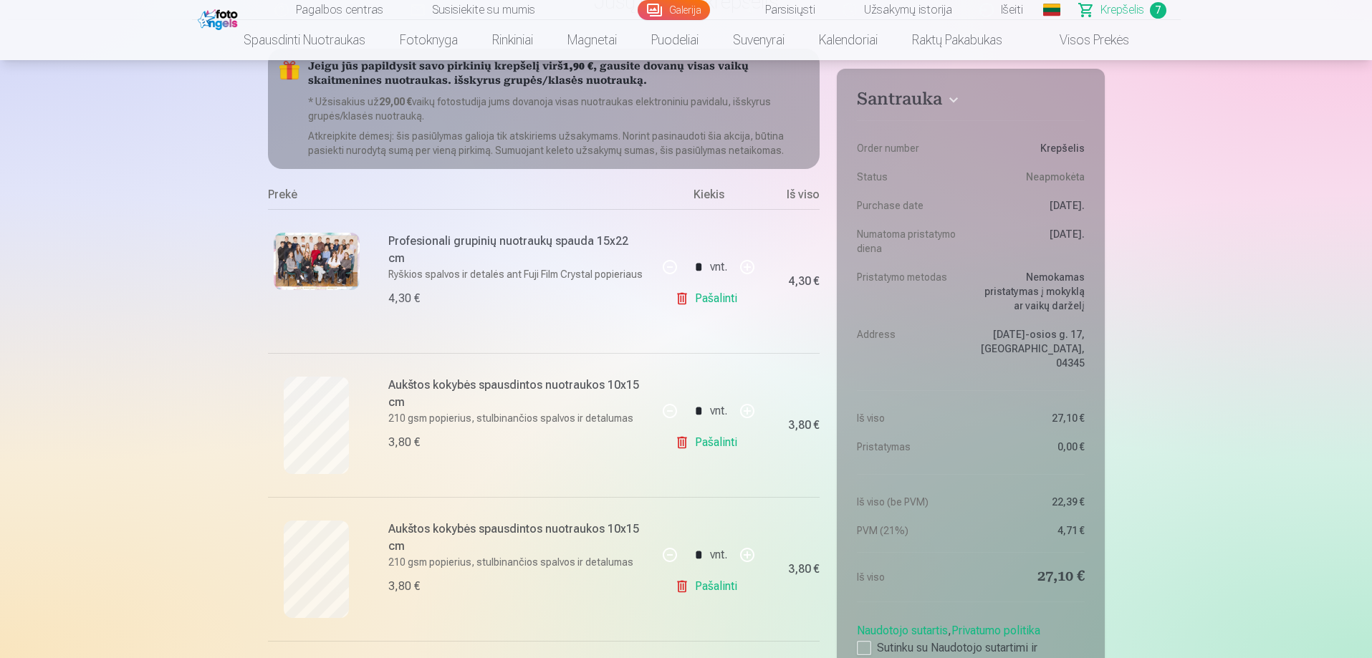
click at [670, 11] on link "Galerija" at bounding box center [673, 10] width 72 height 20
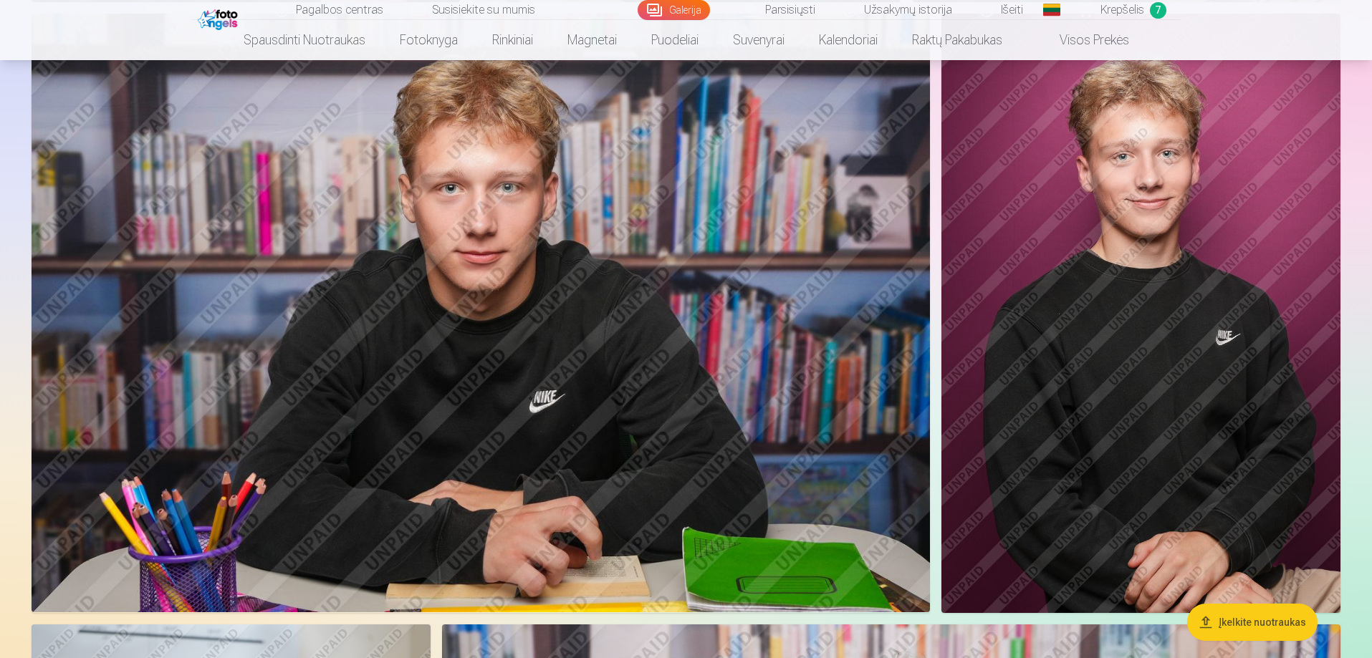
scroll to position [1432, 0]
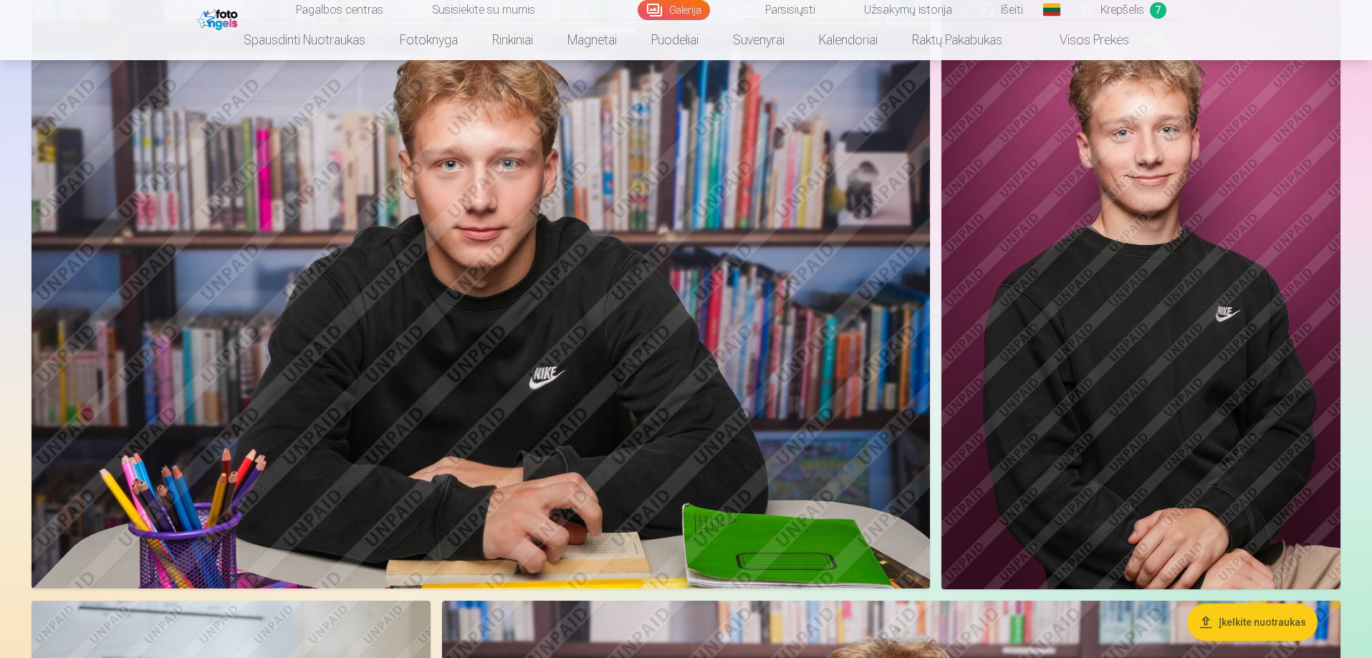
click at [1199, 420] on img at bounding box center [1140, 289] width 399 height 599
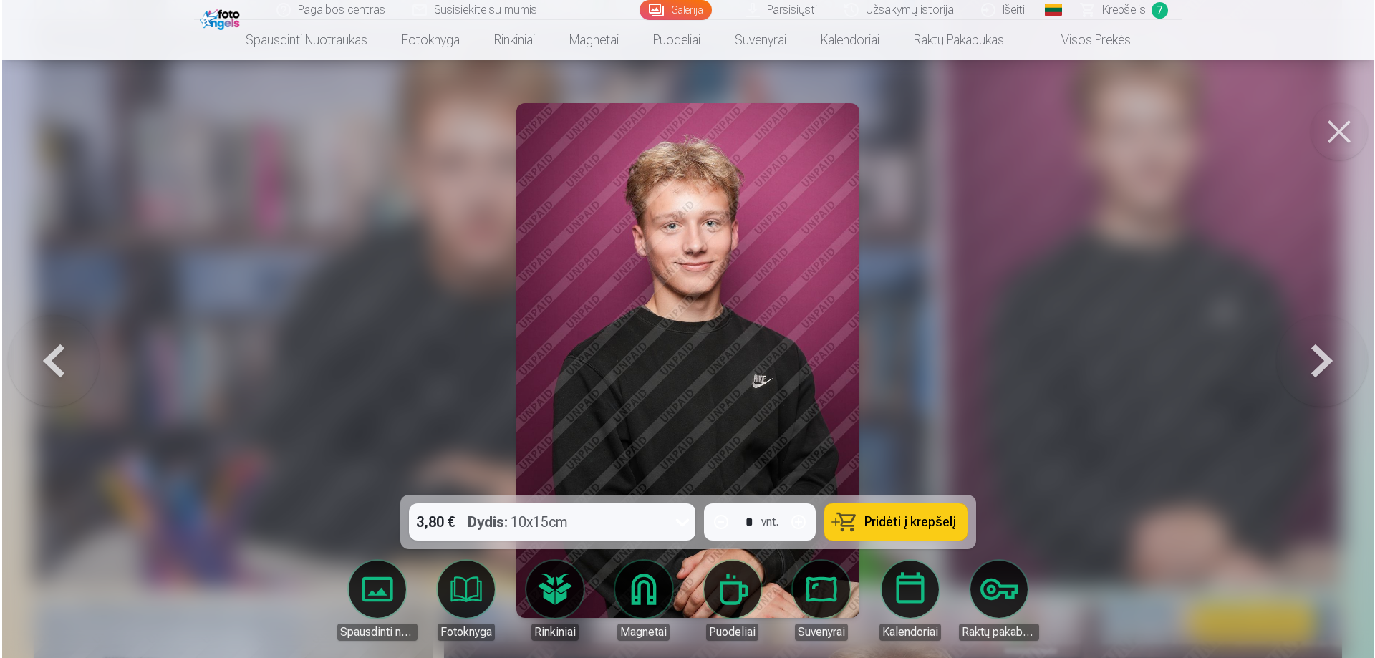
scroll to position [1436, 0]
click at [892, 519] on span "Pridėti į krepšelį" at bounding box center [910, 522] width 92 height 13
click at [1117, 9] on span "Krepšelis" at bounding box center [1124, 9] width 44 height 17
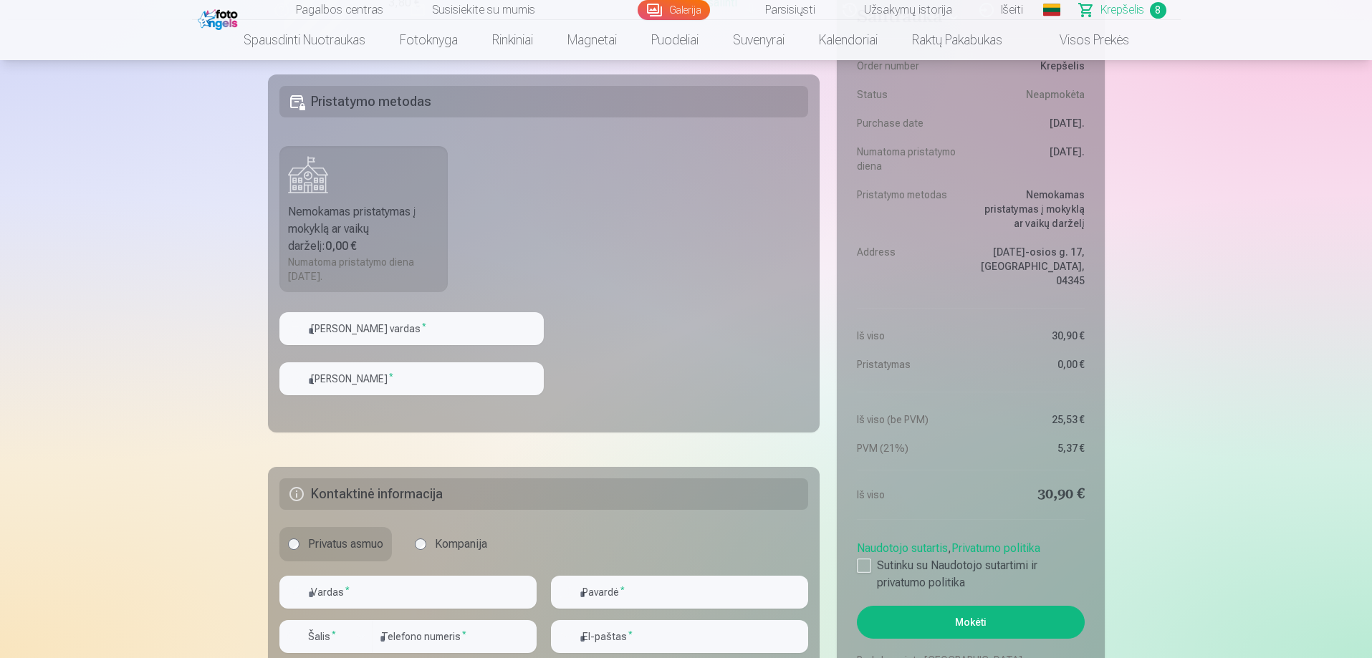
scroll to position [1361, 0]
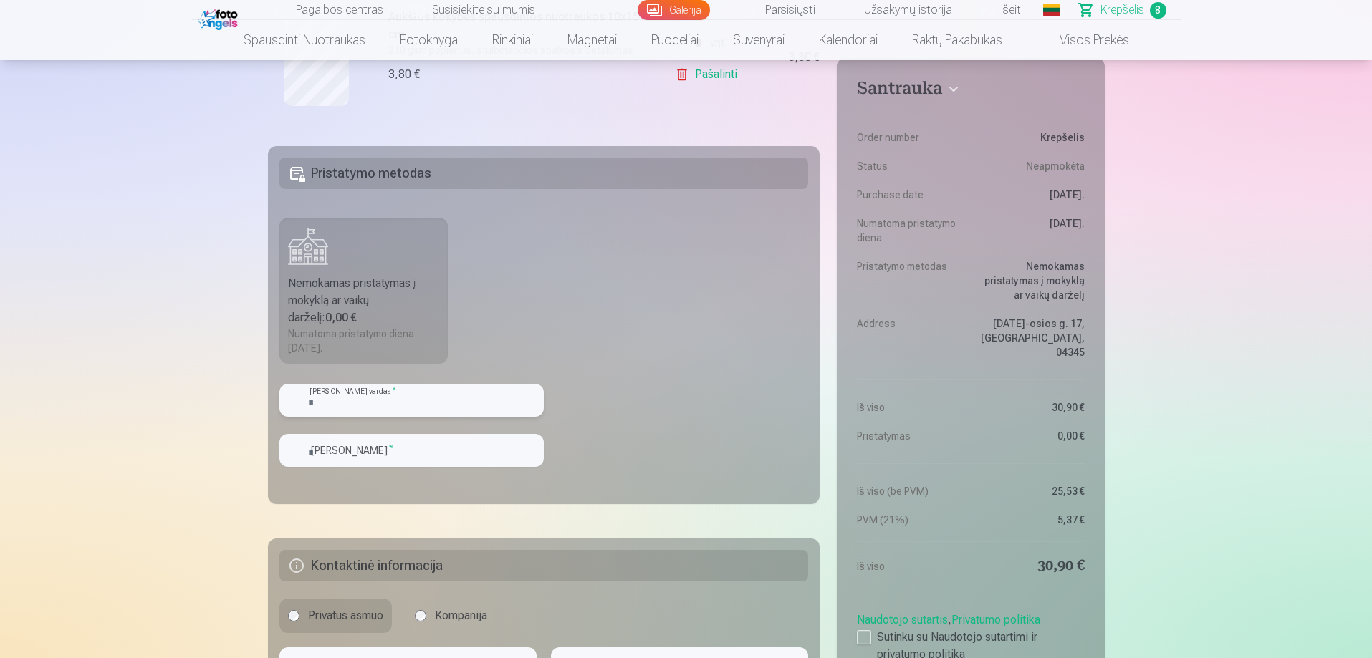
click at [375, 397] on input "text" at bounding box center [411, 400] width 264 height 33
type input "*******"
click at [409, 448] on input "text" at bounding box center [411, 450] width 264 height 33
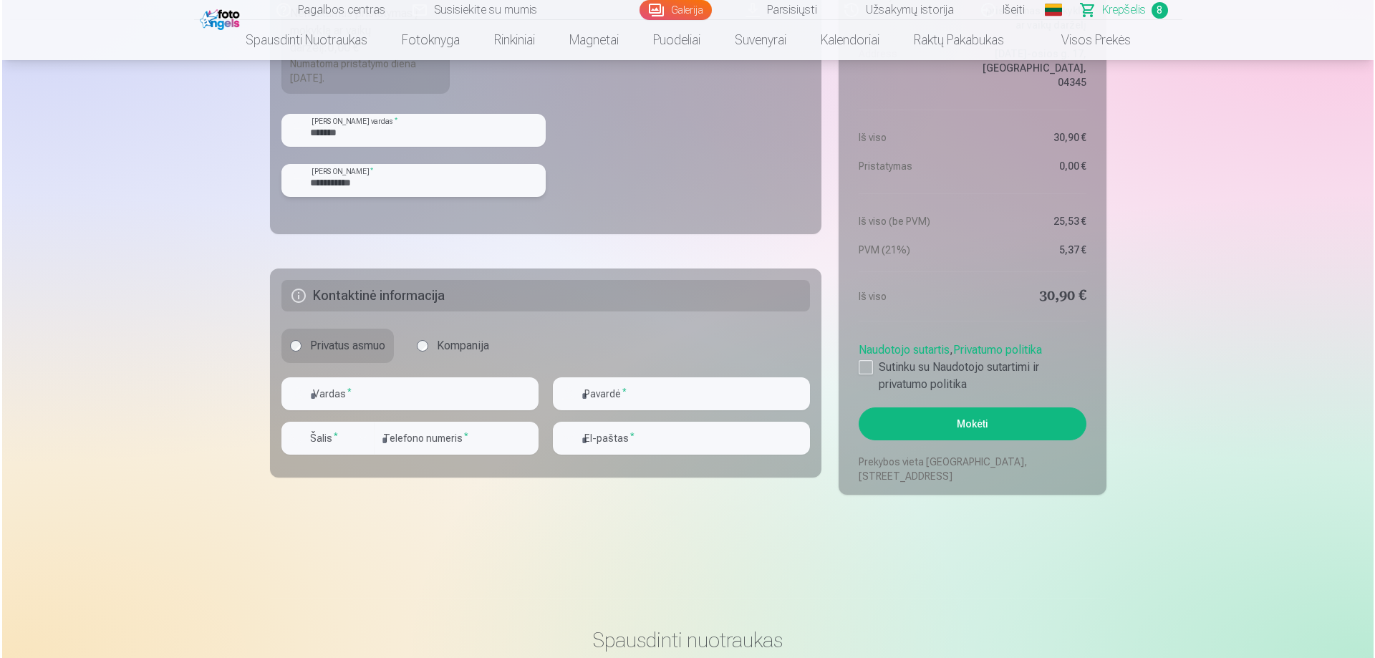
scroll to position [1647, 0]
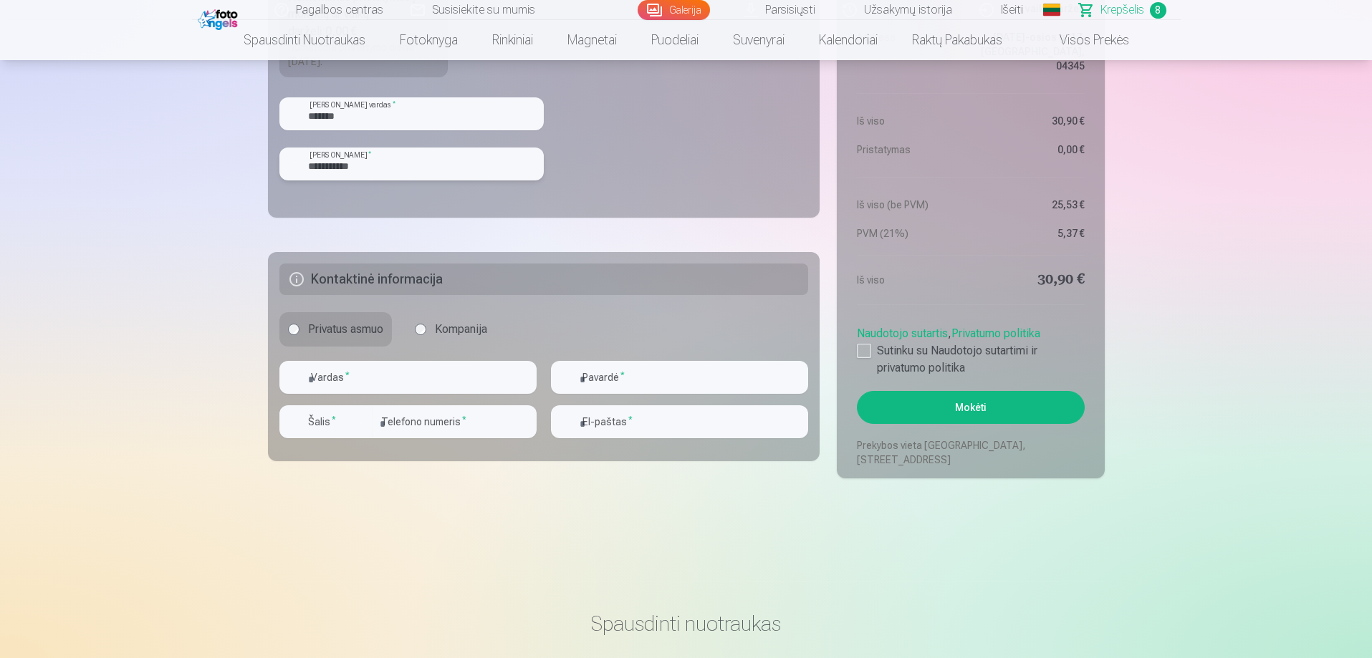
type input "**********"
click at [355, 375] on input "text" at bounding box center [407, 377] width 257 height 33
type input "****"
type input "*******"
type input "*********"
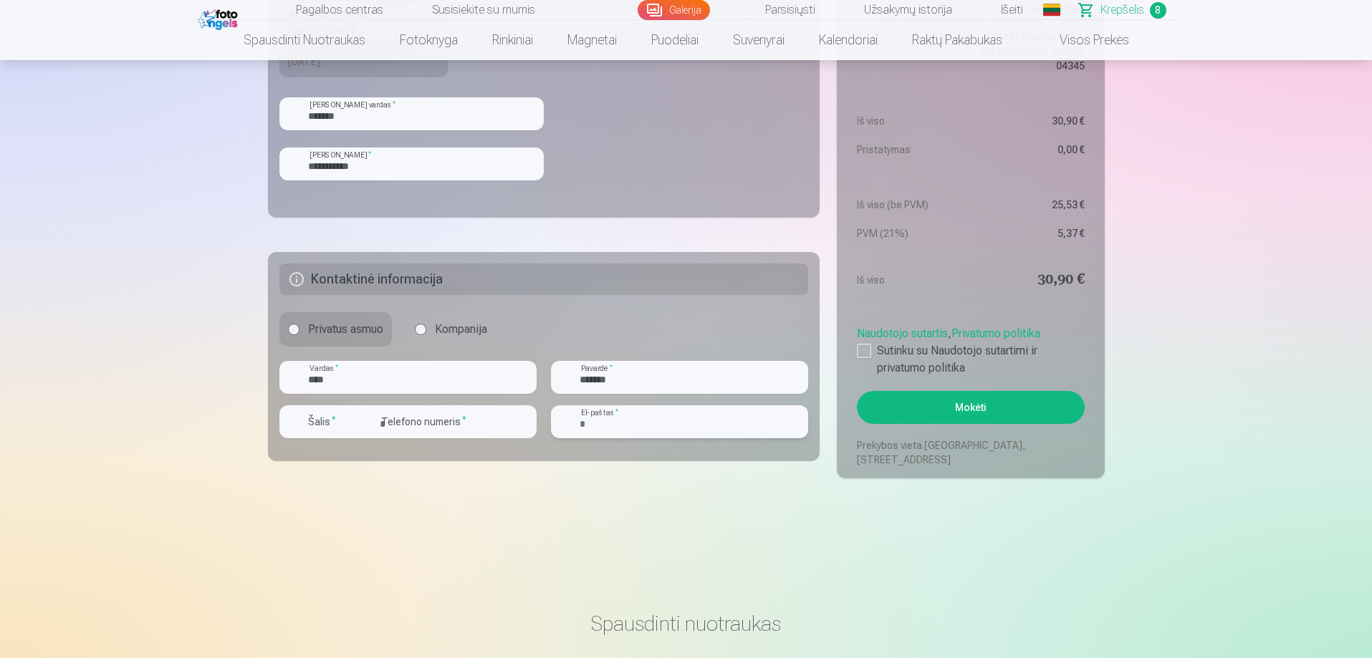
type input "**********"
click at [867, 352] on div at bounding box center [864, 351] width 14 height 14
click at [965, 404] on button "Mokėti" at bounding box center [970, 407] width 227 height 33
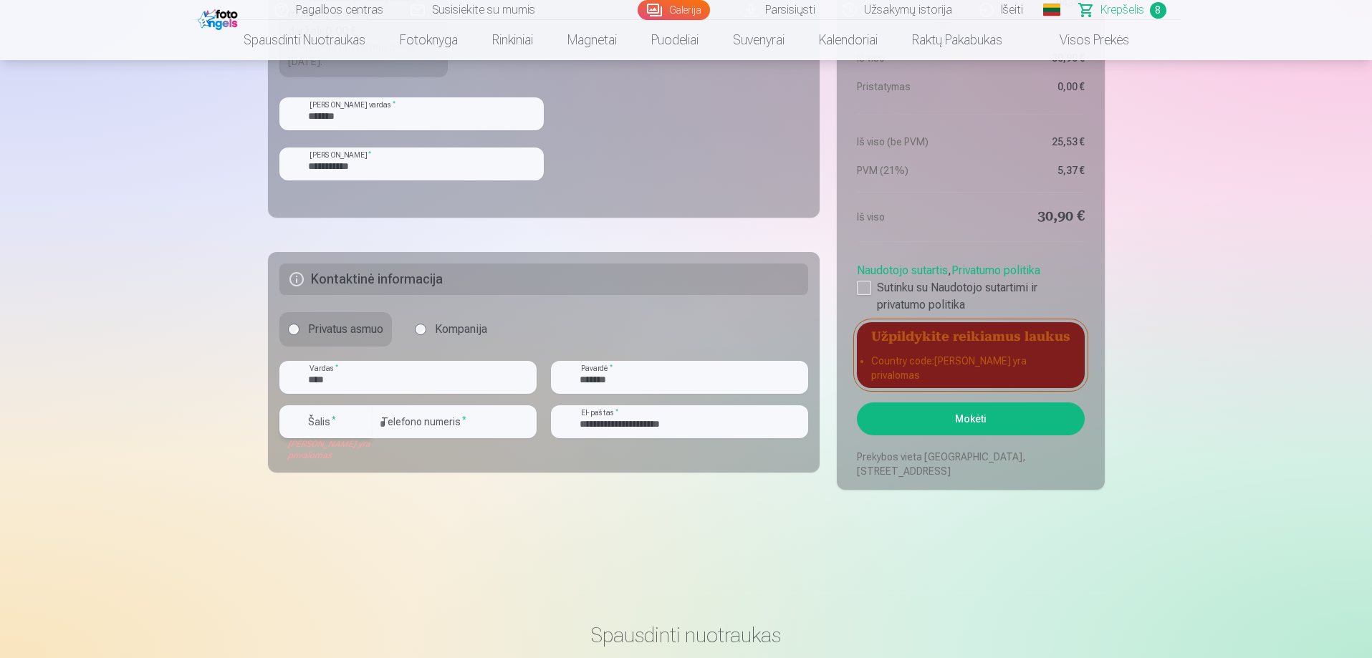
click at [360, 423] on div "button" at bounding box center [360, 421] width 17 height 17
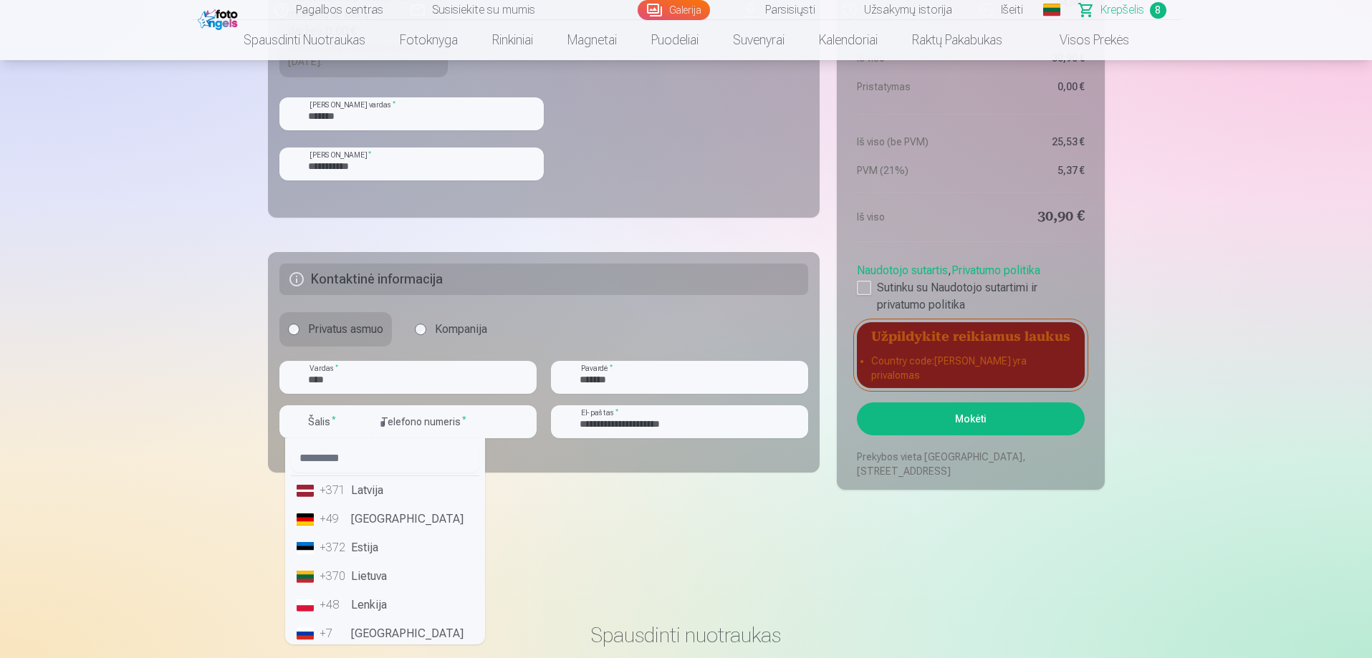
click at [360, 576] on li "+370 Lietuva" at bounding box center [385, 576] width 188 height 29
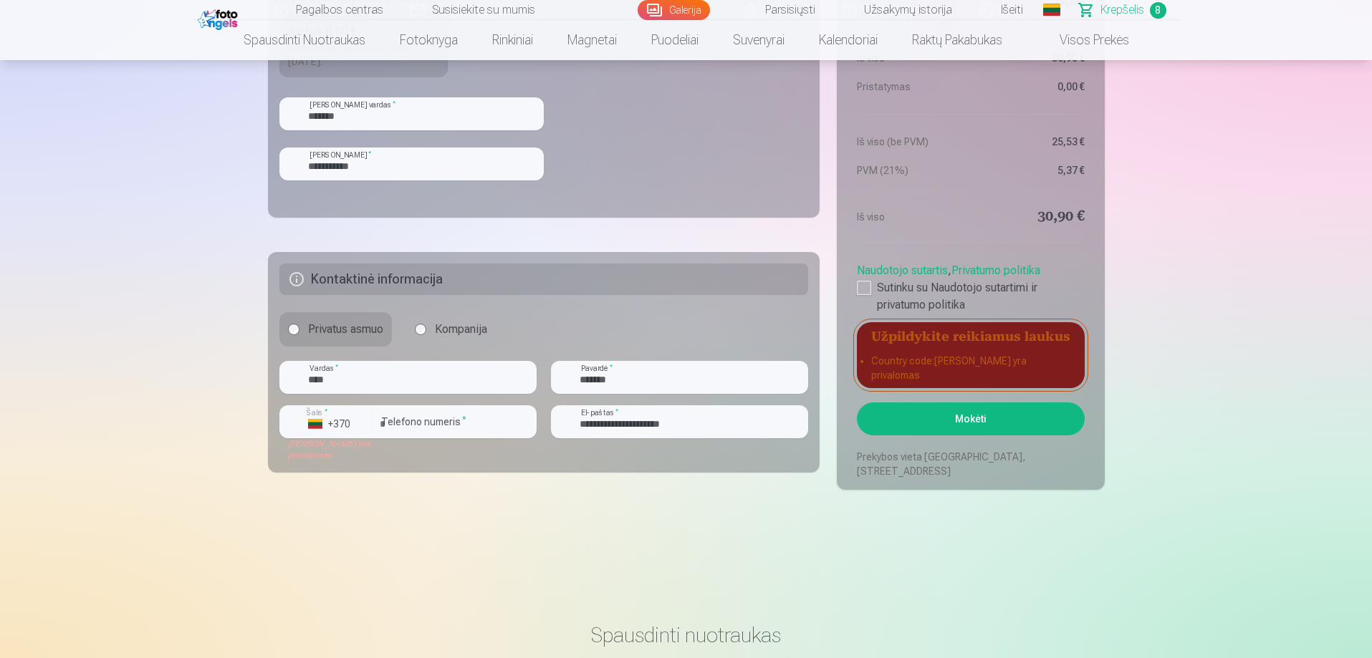
click at [922, 414] on button "Mokėti" at bounding box center [970, 419] width 227 height 33
